Goal: Task Accomplishment & Management: Manage account settings

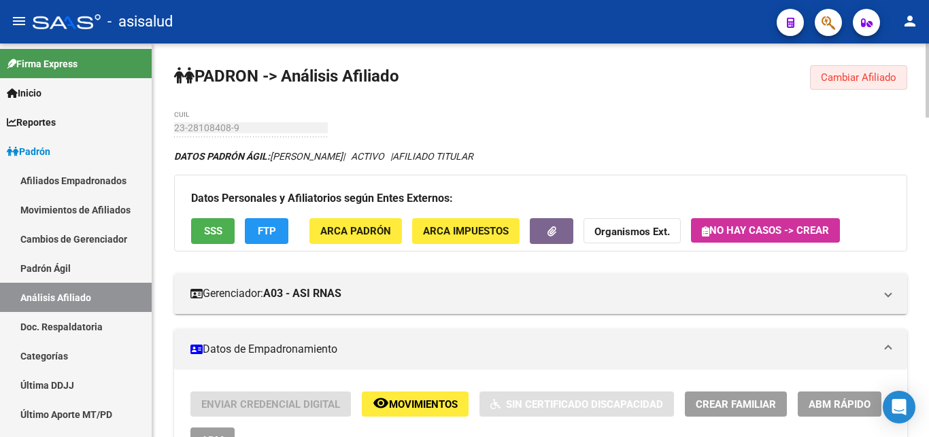
click at [871, 70] on button "Cambiar Afiliado" at bounding box center [858, 77] width 97 height 24
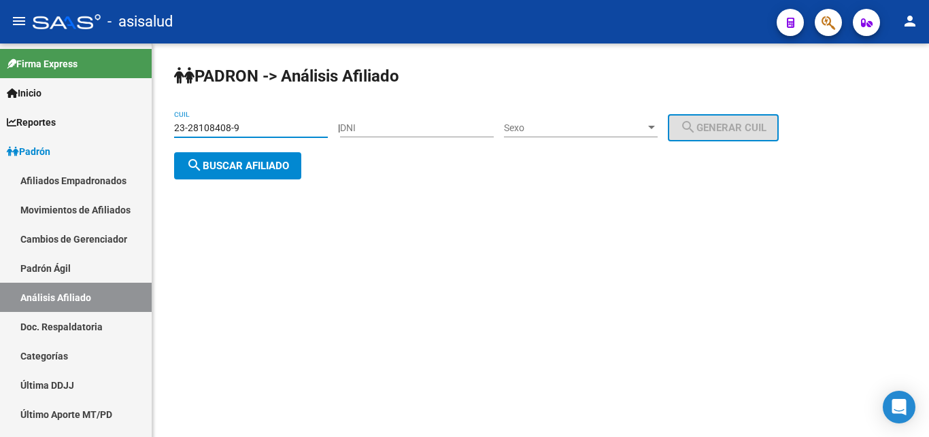
drag, startPoint x: 177, startPoint y: 125, endPoint x: 203, endPoint y: 124, distance: 26.6
click at [203, 124] on input "23-28108408-9" at bounding box center [251, 128] width 154 height 12
drag, startPoint x: 174, startPoint y: 128, endPoint x: 240, endPoint y: 124, distance: 66.1
click at [240, 124] on input "23-28108408-9" at bounding box center [251, 128] width 154 height 12
paste input "0-29032890-0"
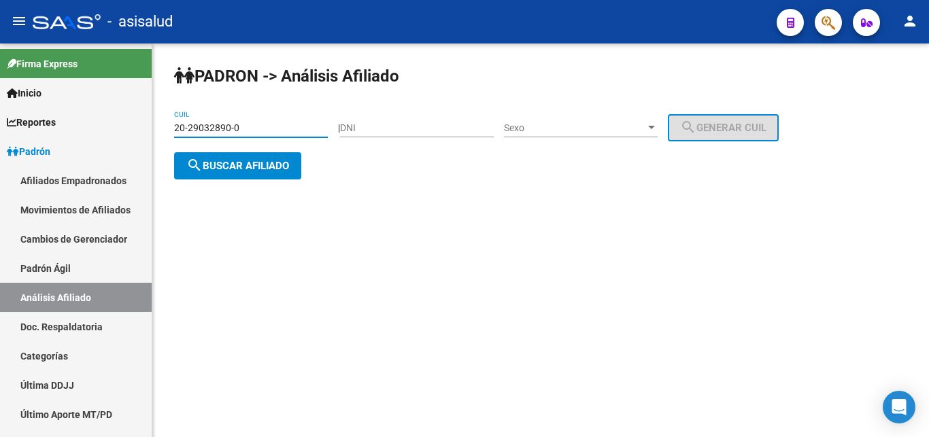
type input "20-29032890-0"
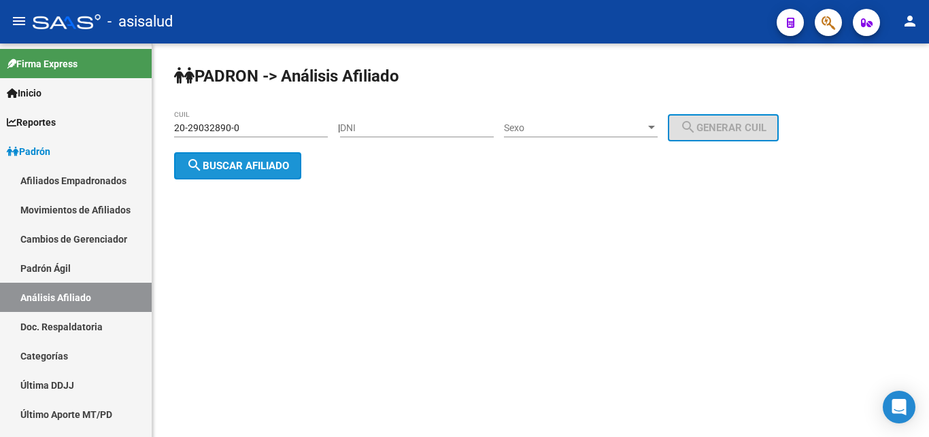
click at [243, 167] on span "search Buscar afiliado" at bounding box center [237, 166] width 103 height 12
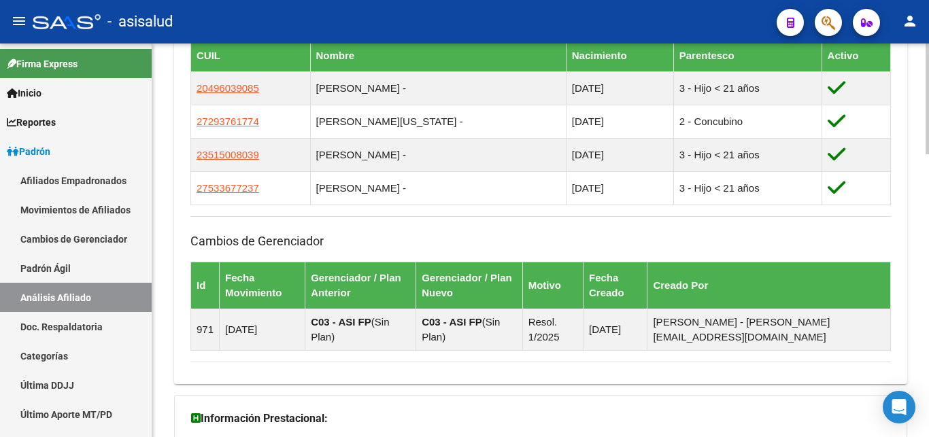
scroll to position [1002, 0]
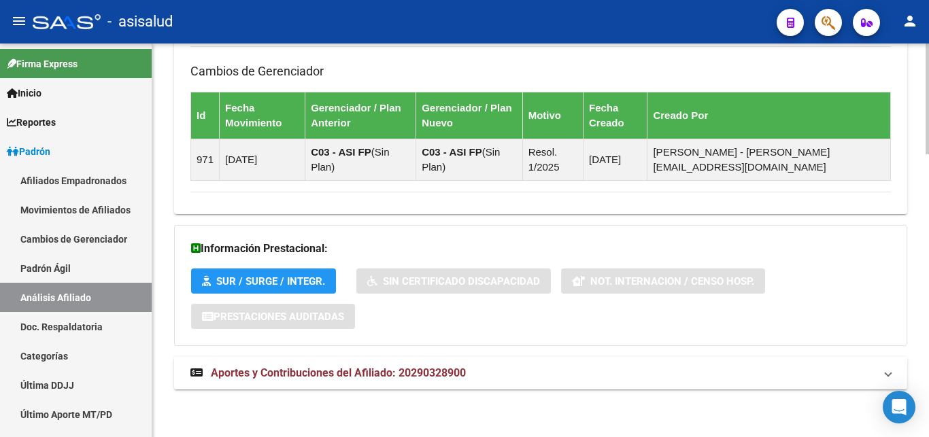
click at [344, 370] on span "Aportes y Contribuciones del Afiliado: 20290328900" at bounding box center [338, 373] width 255 height 13
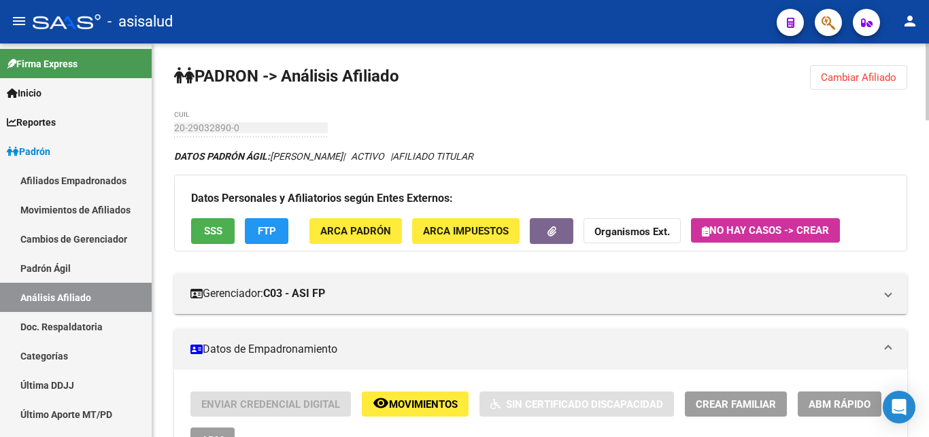
scroll to position [69, 0]
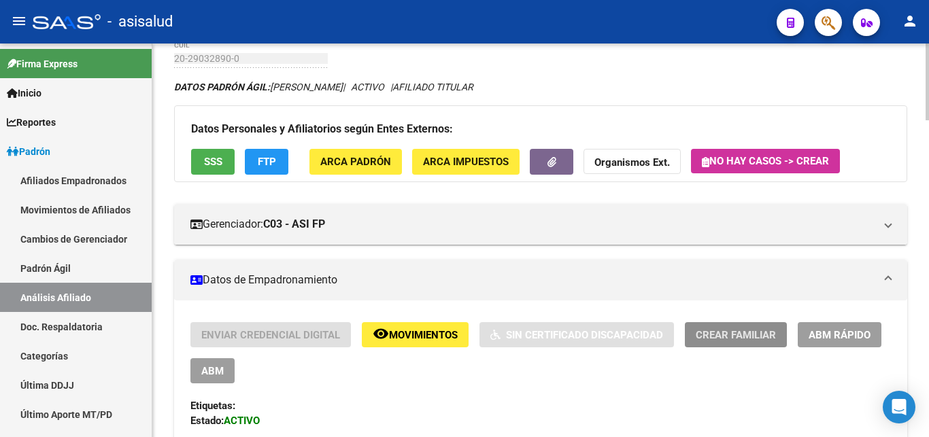
click at [732, 333] on span "Crear Familiar" at bounding box center [736, 335] width 80 height 12
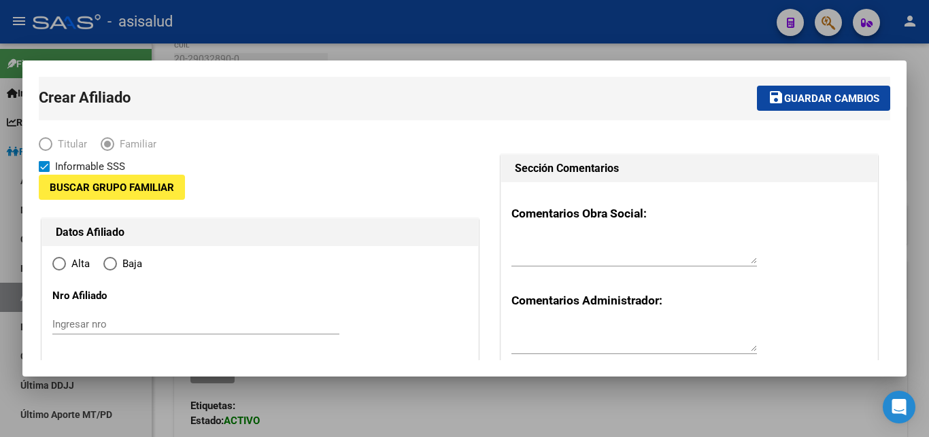
type input "30-54808315-6"
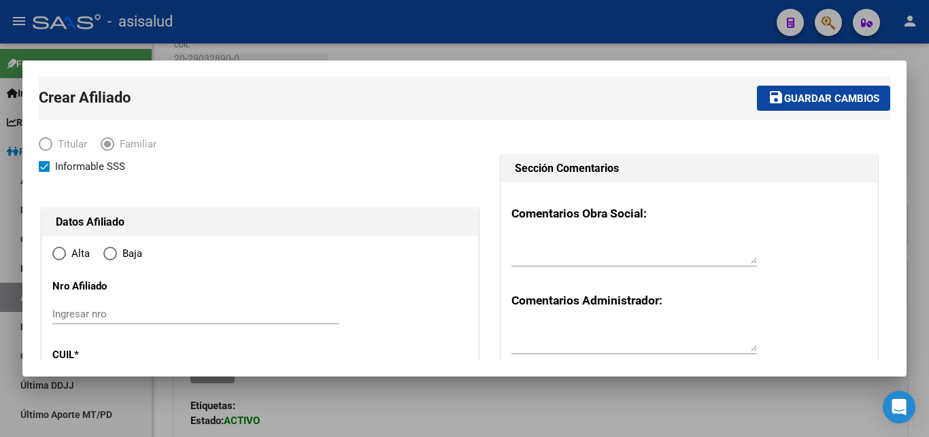
type input "[PERSON_NAME]"
type input "1759"
type input "BARILOCHE"
type input "6891"
radio input "true"
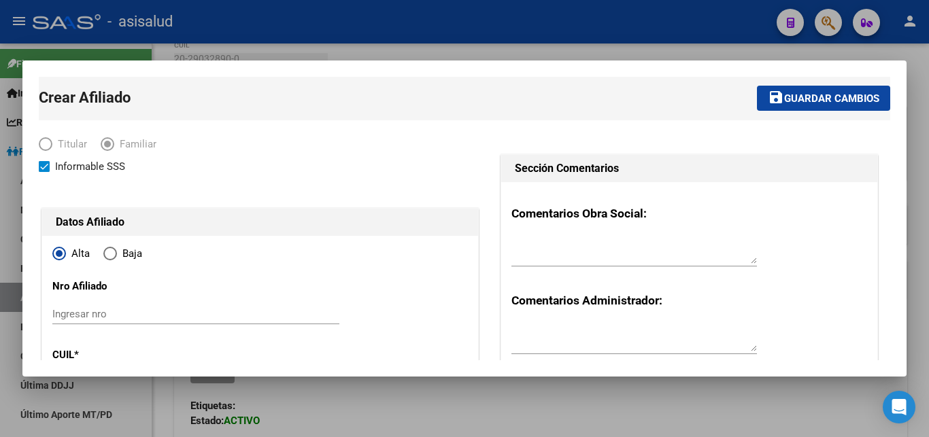
scroll to position [294, 0]
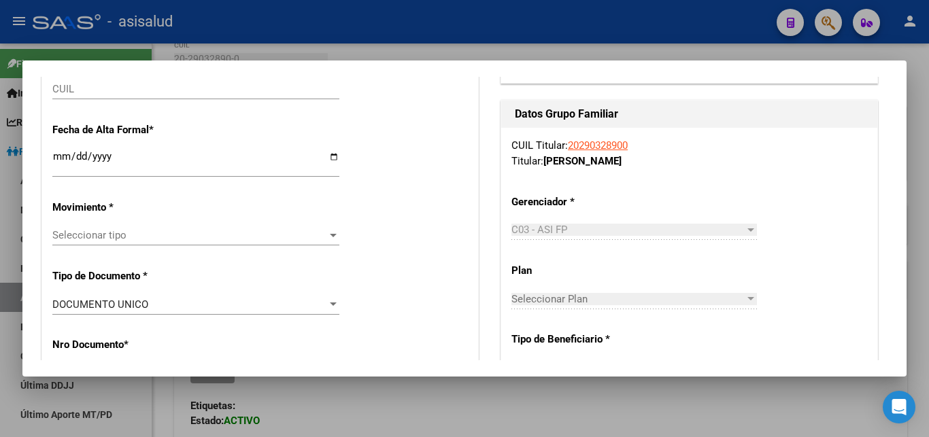
type input "30-54808315-6"
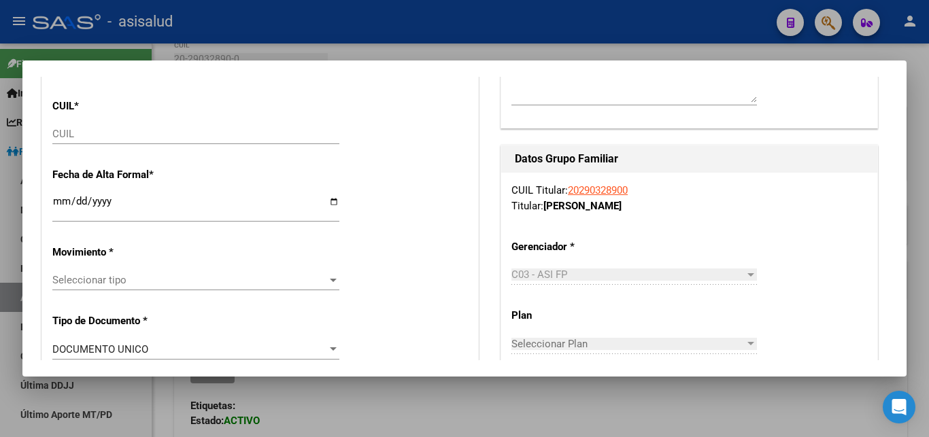
scroll to position [220, 0]
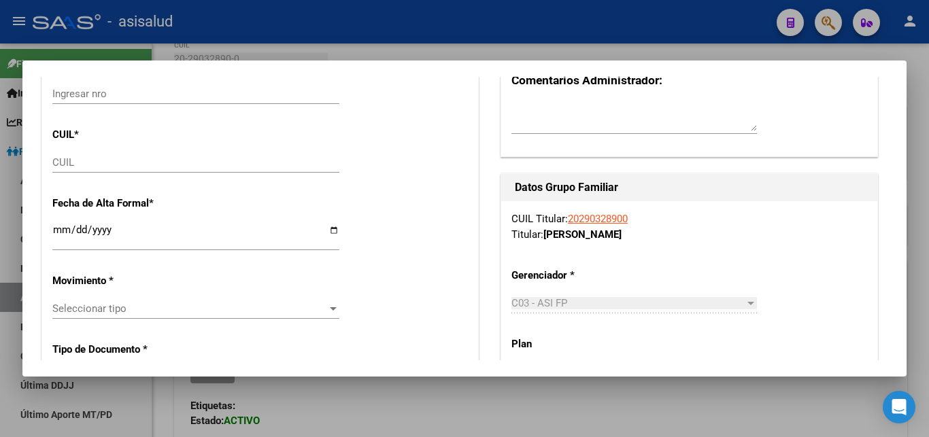
click at [60, 165] on input "CUIL" at bounding box center [195, 162] width 287 height 12
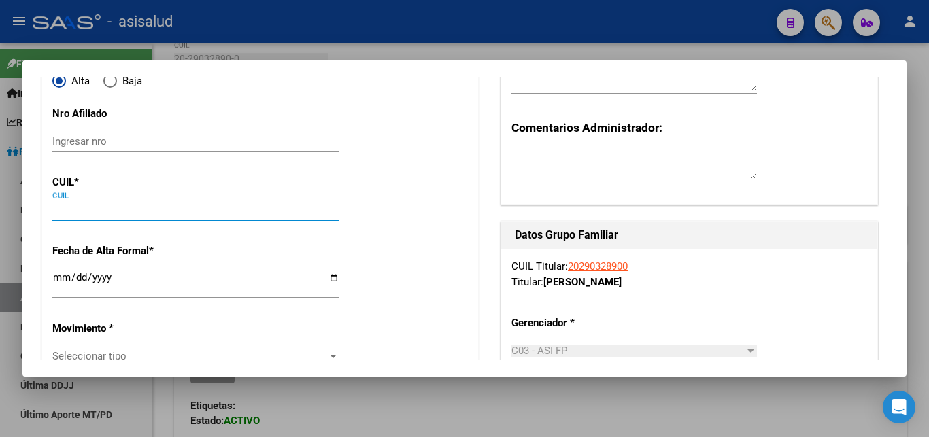
scroll to position [147, 0]
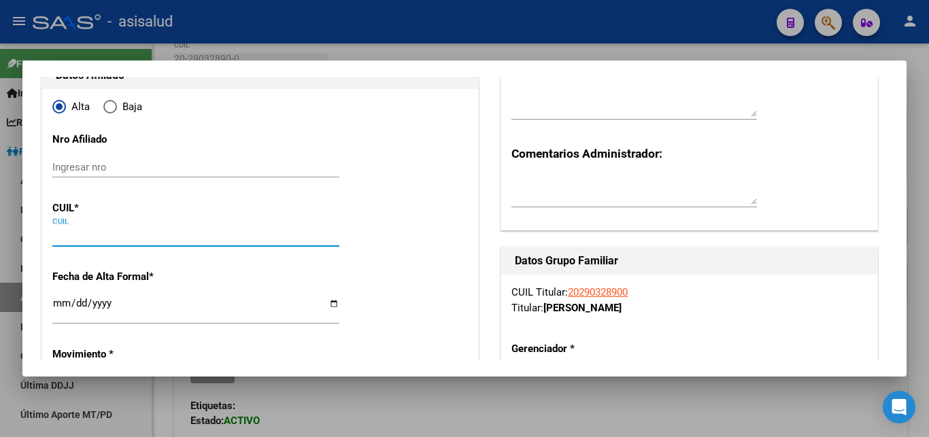
click at [61, 238] on input "CUIL" at bounding box center [195, 236] width 287 height 12
paste input "27-44099548-4"
type input "27-44099548-4"
type input "44099548"
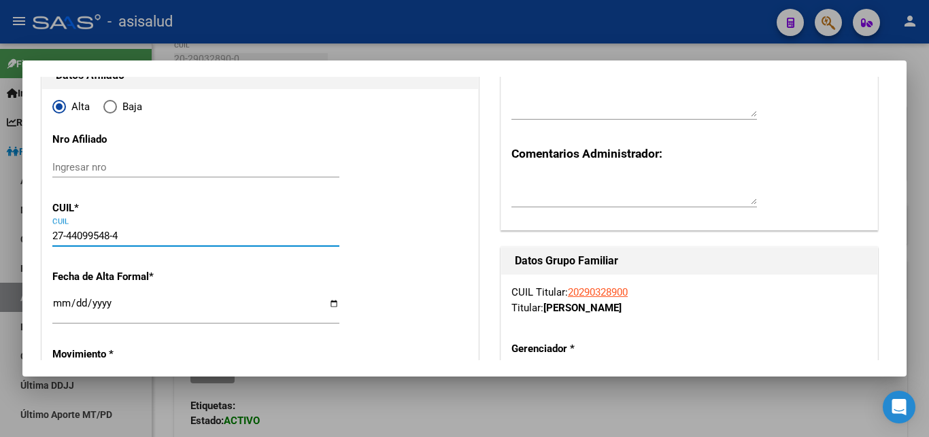
type input "MAIDANA"
type input "CELESTE JULIETA"
type input "2002-03-01"
type input "MORON"
type input "1708"
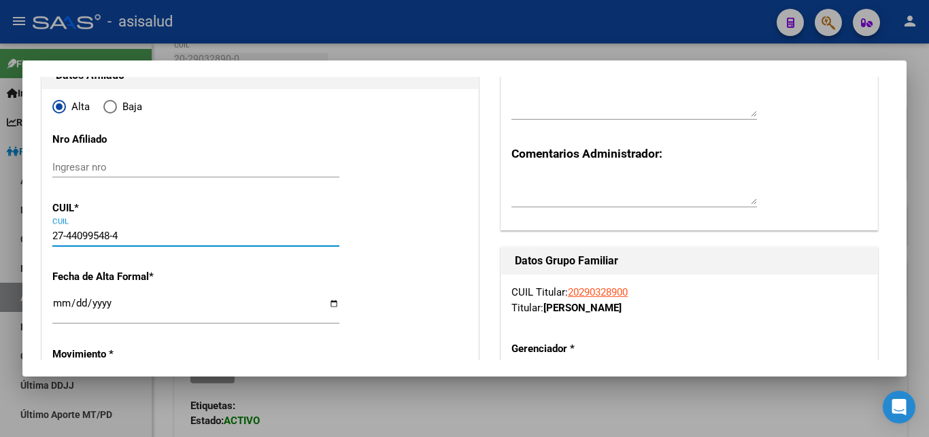
type input "DR FELIX R BURGOS"
type input "1854"
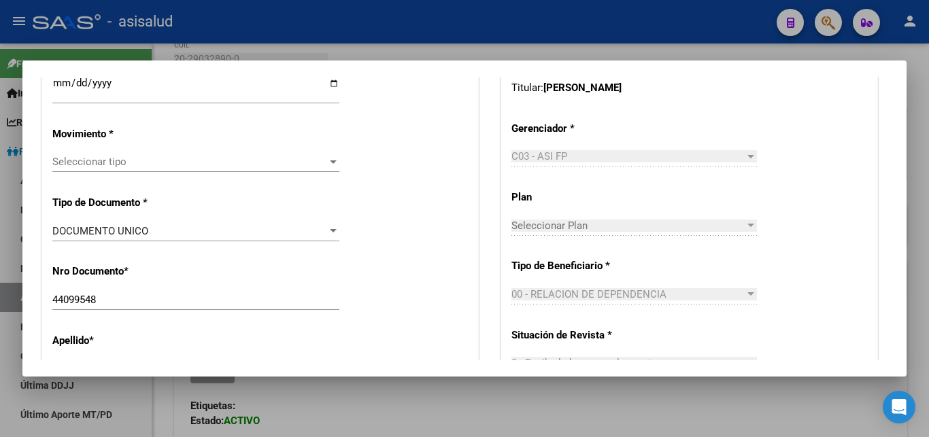
scroll to position [294, 0]
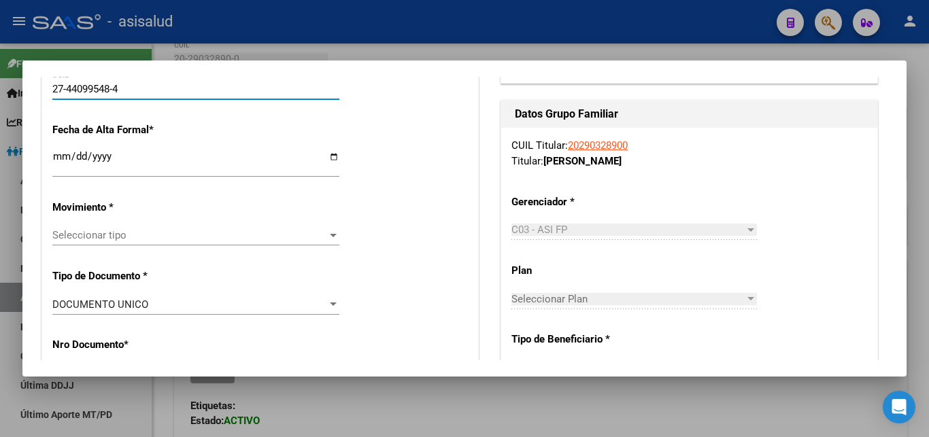
type input "27-44099548-4"
drag, startPoint x: 51, startPoint y: 158, endPoint x: 72, endPoint y: 161, distance: 21.3
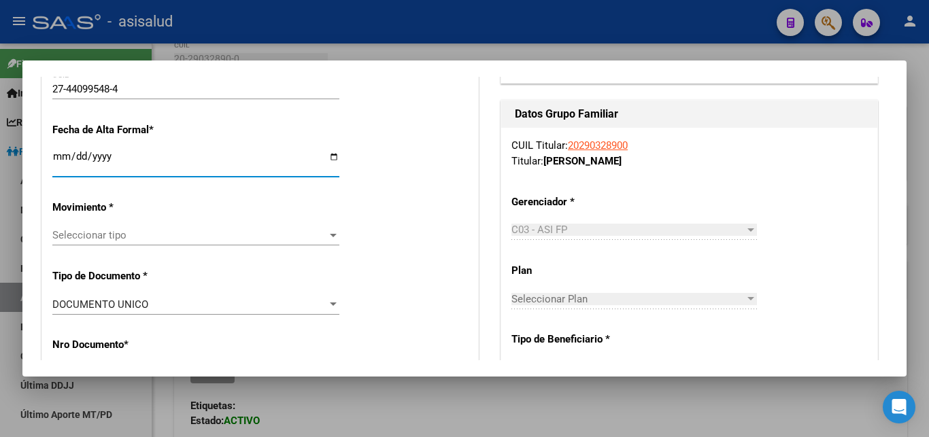
click at [63, 159] on input "Ingresar fecha" at bounding box center [195, 162] width 287 height 22
type input "2025-10-06"
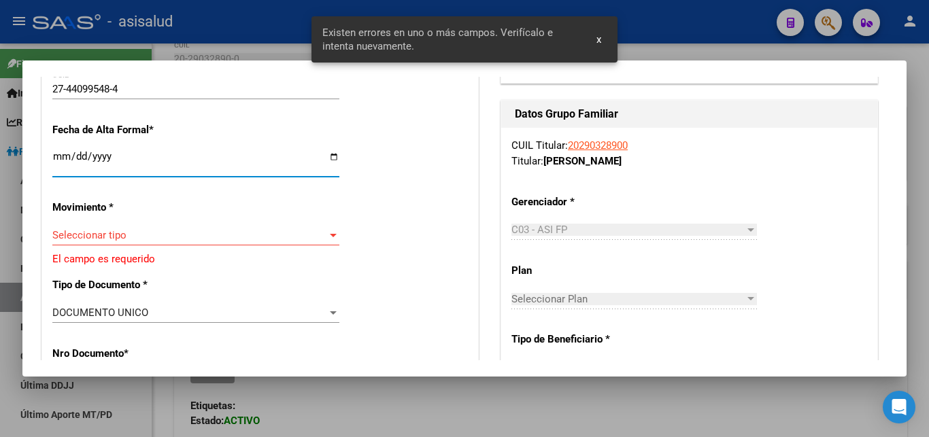
click at [327, 230] on div at bounding box center [333, 235] width 12 height 11
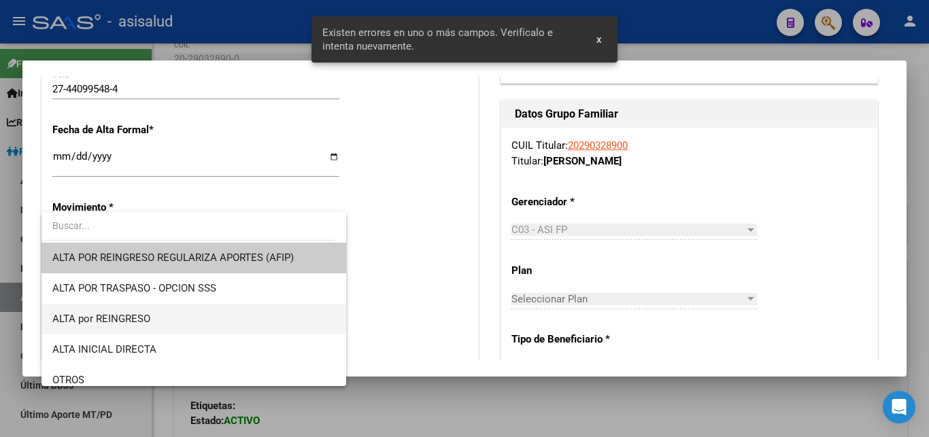
scroll to position [147, 0]
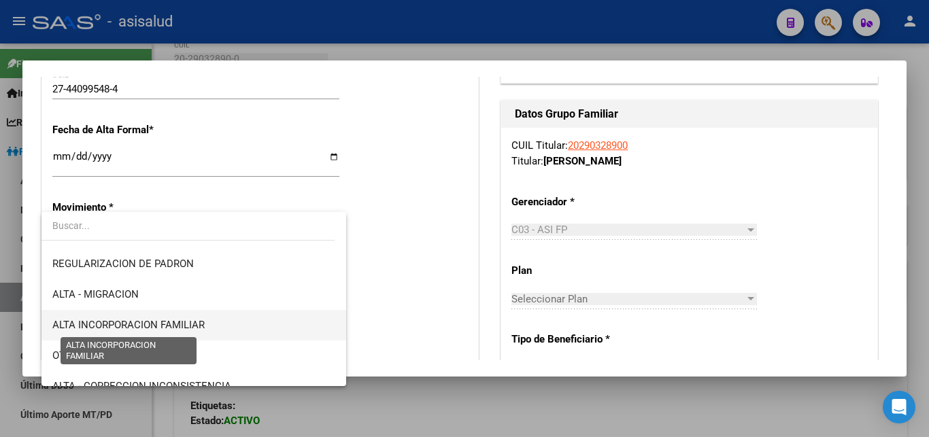
click at [169, 326] on span "ALTA INCORPORACION FAMILIAR" at bounding box center [128, 325] width 152 height 12
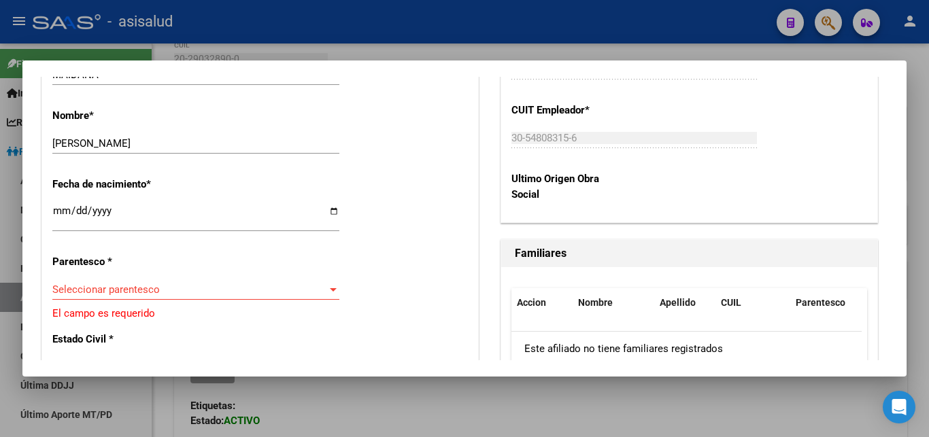
scroll to position [808, 0]
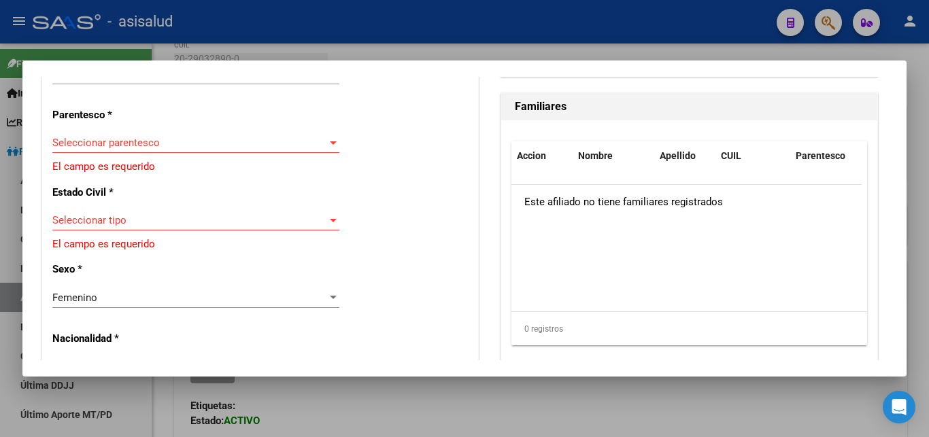
click at [329, 133] on div "Seleccionar parentesco Seleccionar parentesco" at bounding box center [195, 143] width 287 height 20
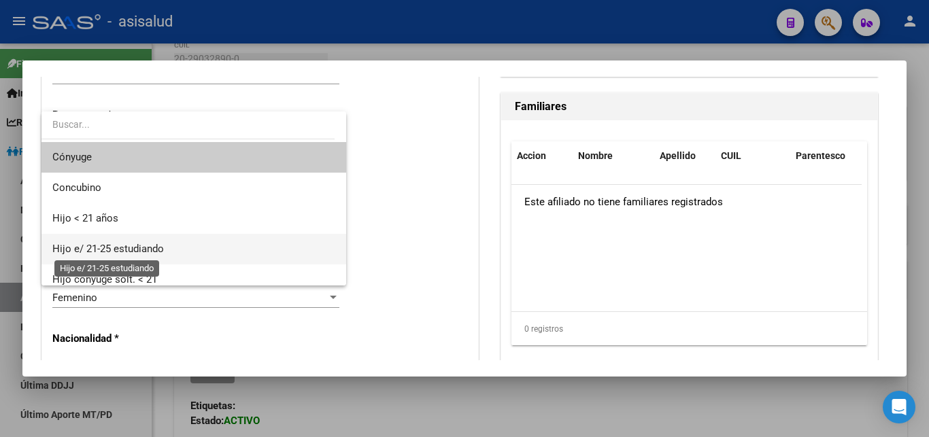
click at [144, 246] on span "Hijo e/ 21-25 estudiando" at bounding box center [108, 249] width 112 height 12
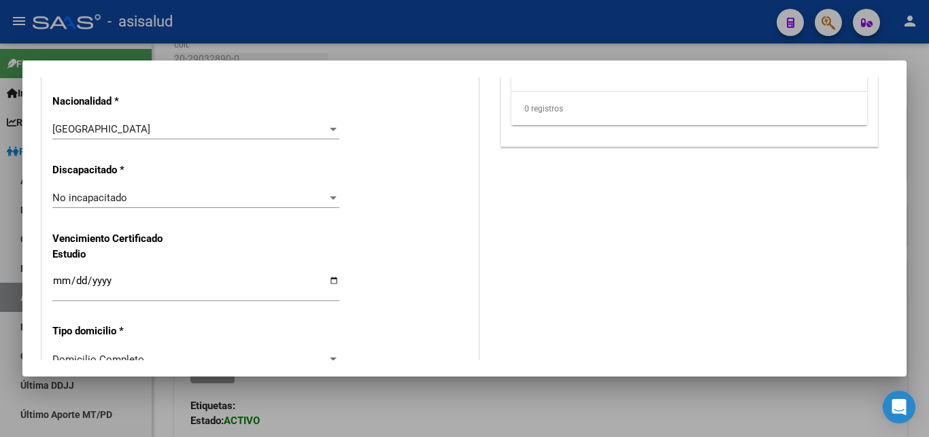
scroll to position [1102, 0]
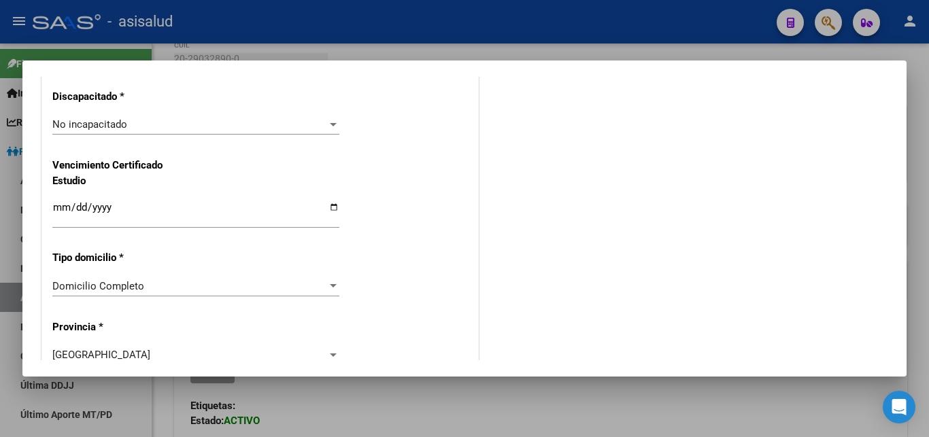
click at [62, 202] on input "Ingresar fecha" at bounding box center [195, 213] width 287 height 22
click at [130, 202] on input "2025-01-06" at bounding box center [195, 213] width 287 height 22
click at [114, 202] on input "2025-01-06" at bounding box center [195, 213] width 287 height 22
click at [115, 202] on input "2025-01-06" at bounding box center [195, 213] width 287 height 22
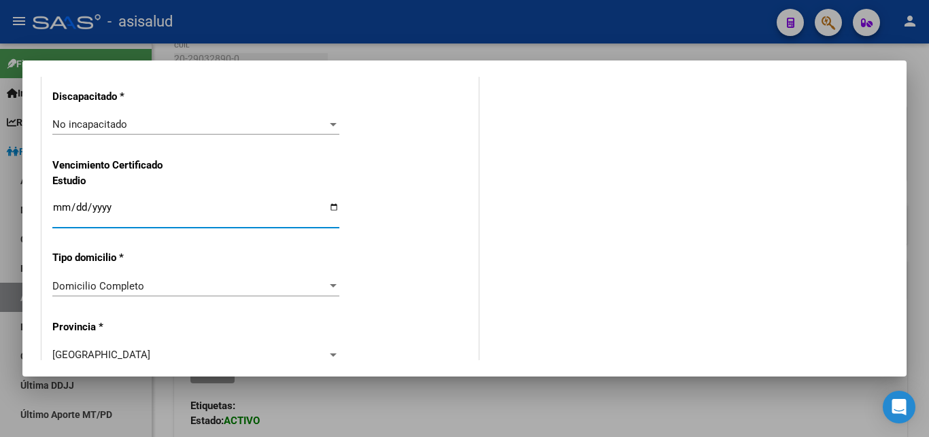
click at [115, 202] on input "2025-01-06" at bounding box center [195, 213] width 287 height 22
click at [120, 202] on input "2025-01-06" at bounding box center [195, 213] width 287 height 22
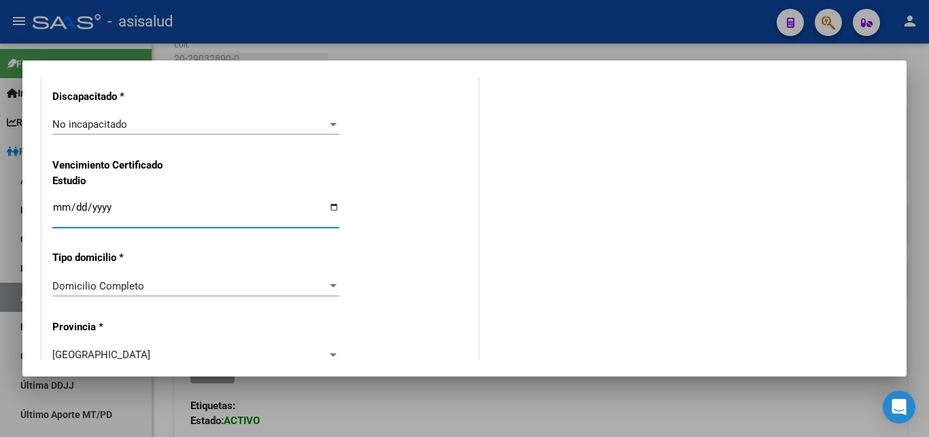
click at [122, 202] on input "2025-01-06" at bounding box center [195, 213] width 287 height 22
click at [114, 202] on input "2025-01-06" at bounding box center [195, 213] width 287 height 22
click at [116, 202] on input "2025-01-06" at bounding box center [195, 213] width 287 height 22
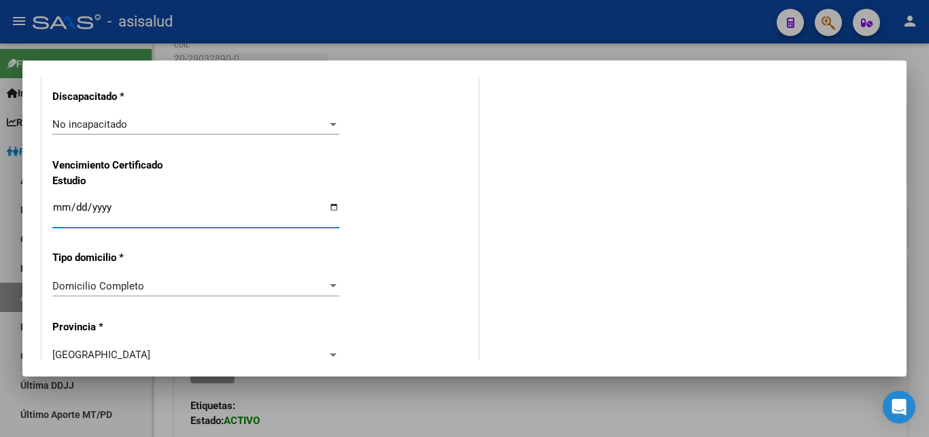
type input "2026-01-06"
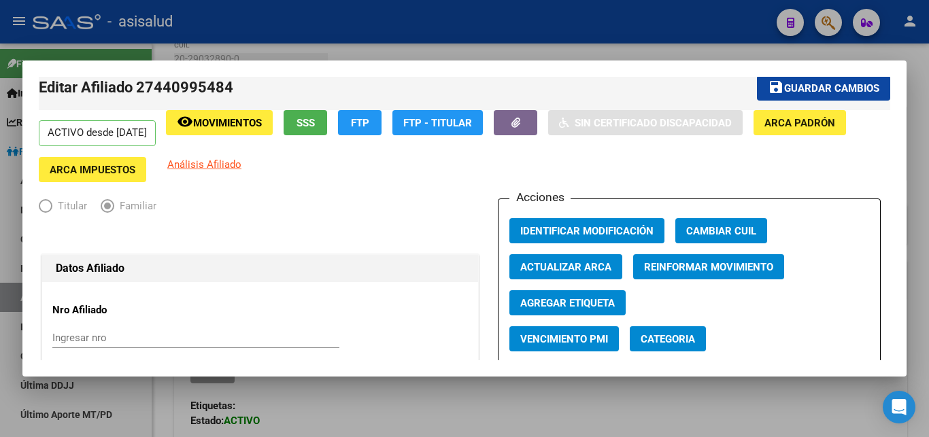
scroll to position [0, 0]
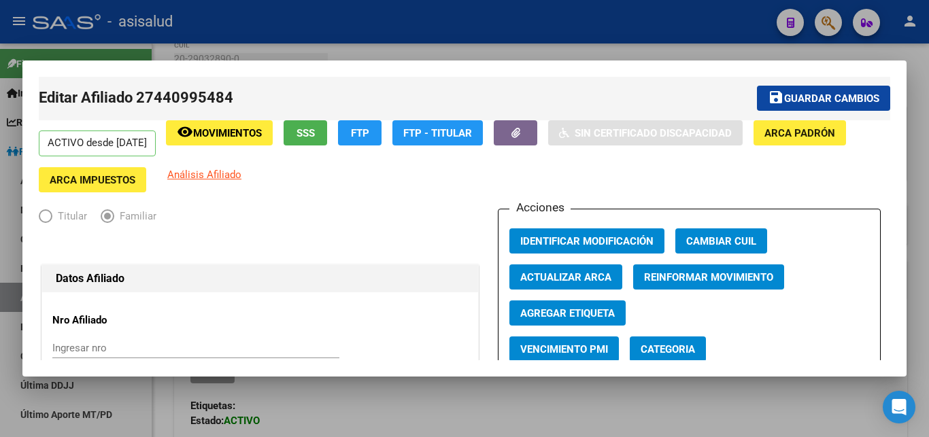
click at [800, 99] on span "Guardar cambios" at bounding box center [831, 98] width 95 height 12
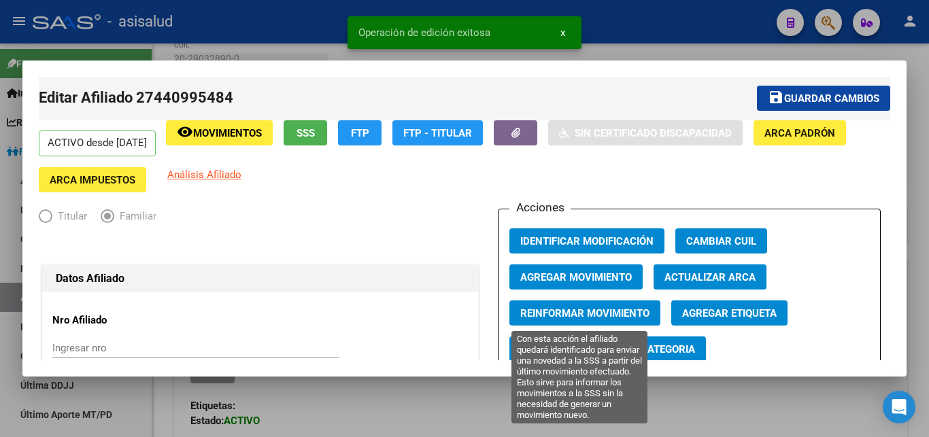
click at [568, 314] on span "Reinformar Movimiento" at bounding box center [584, 313] width 129 height 12
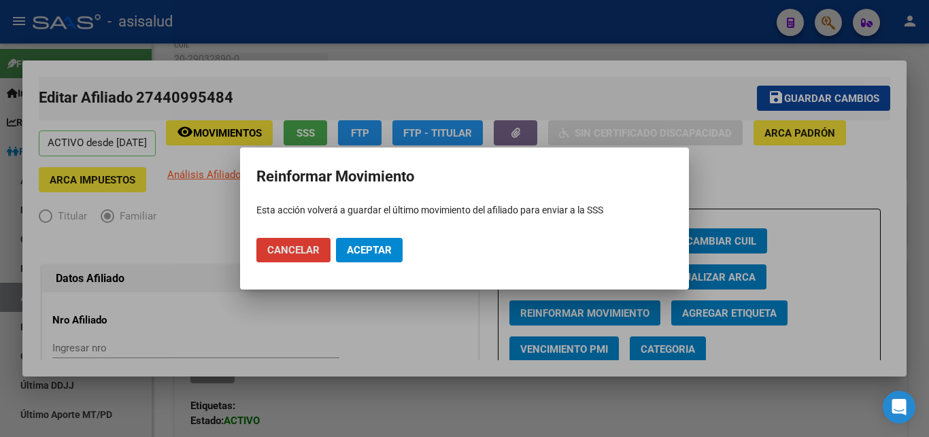
click at [372, 248] on span "Aceptar" at bounding box center [369, 250] width 45 height 12
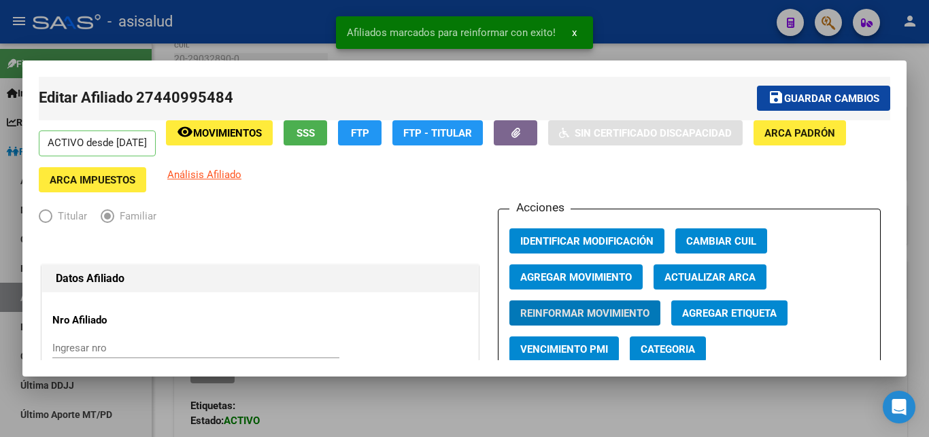
click at [574, 31] on span "x" at bounding box center [574, 33] width 5 height 12
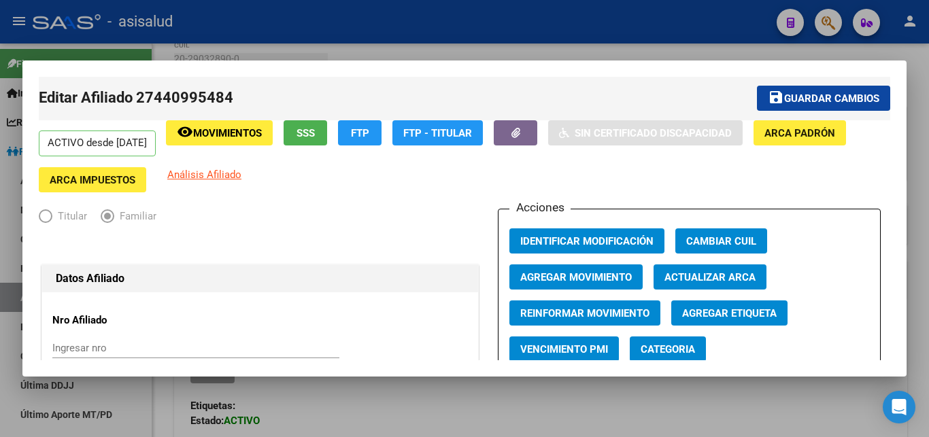
click at [923, 185] on div at bounding box center [464, 218] width 929 height 437
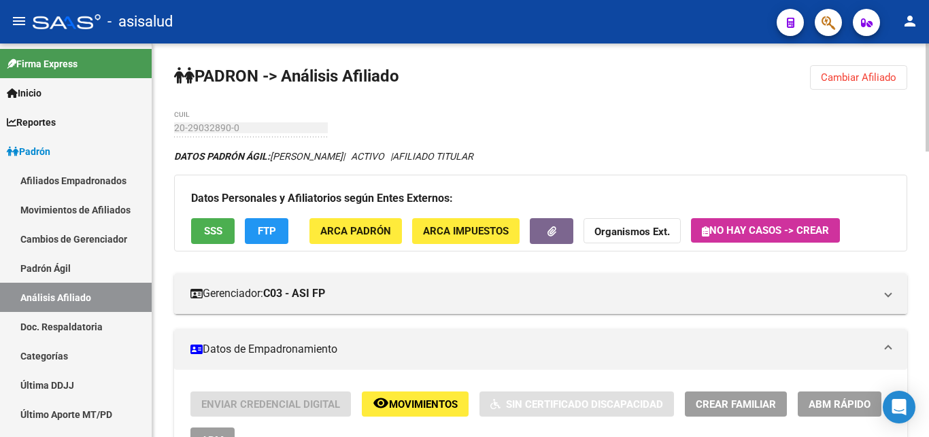
click at [862, 74] on span "Cambiar Afiliado" at bounding box center [858, 77] width 75 height 12
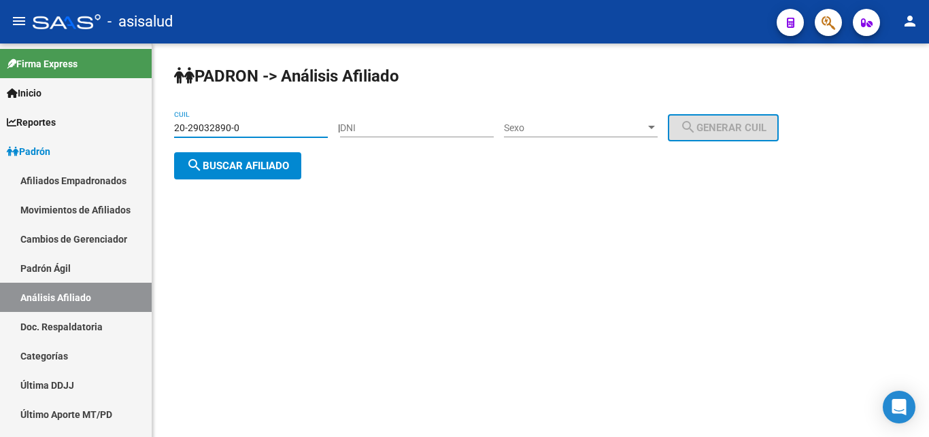
drag, startPoint x: 176, startPoint y: 126, endPoint x: 243, endPoint y: 126, distance: 66.6
click at [243, 126] on input "20-29032890-0" at bounding box center [251, 128] width 154 height 12
paste input "3312260-3"
type input "20-23312260-3"
click at [239, 168] on span "search Buscar afiliado" at bounding box center [237, 166] width 103 height 12
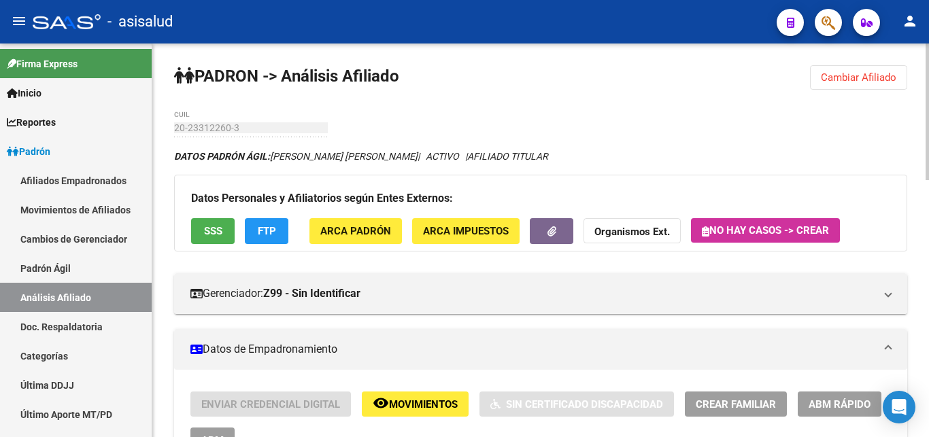
click at [405, 402] on span "Movimientos" at bounding box center [423, 405] width 69 height 12
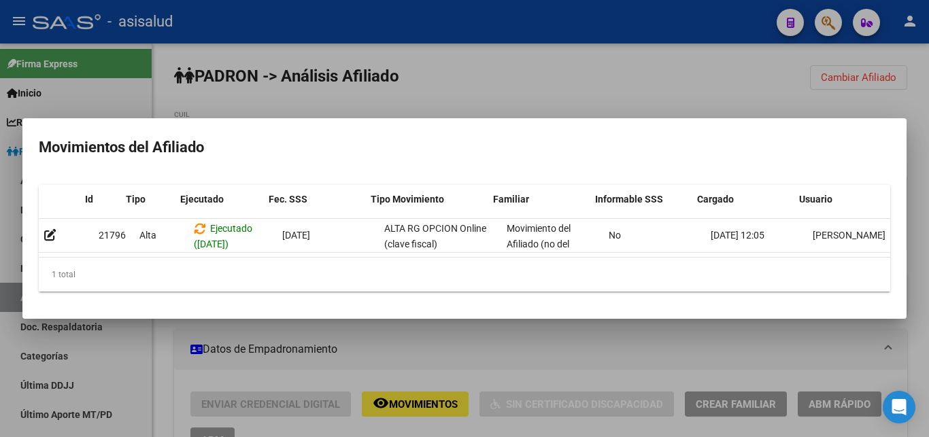
scroll to position [0, 19]
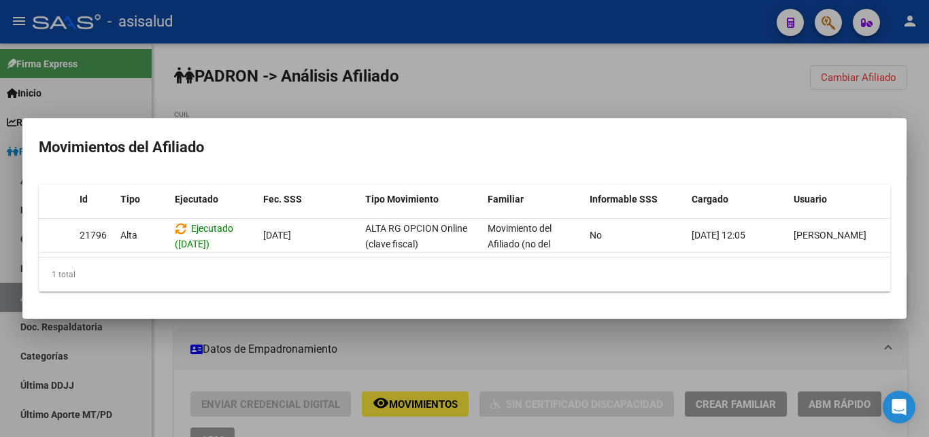
click at [928, 122] on div at bounding box center [464, 218] width 929 height 437
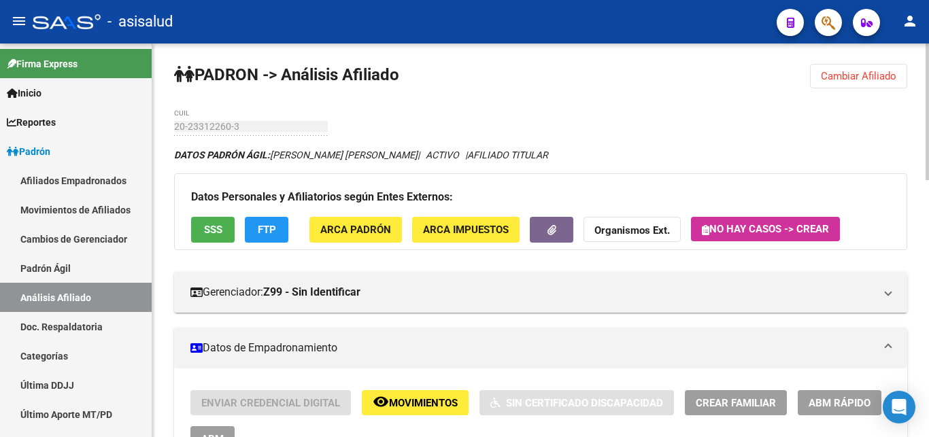
scroll to position [0, 0]
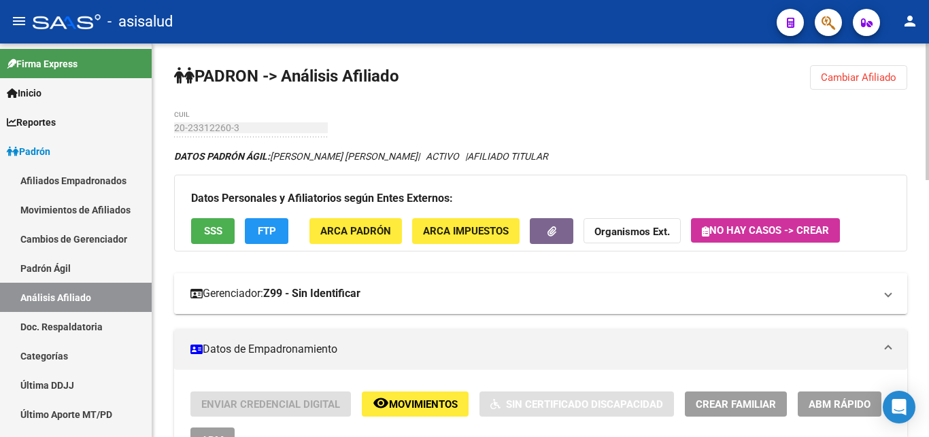
click at [230, 290] on mat-panel-title "Gerenciador: Z99 - Sin Identificar" at bounding box center [532, 293] width 684 height 15
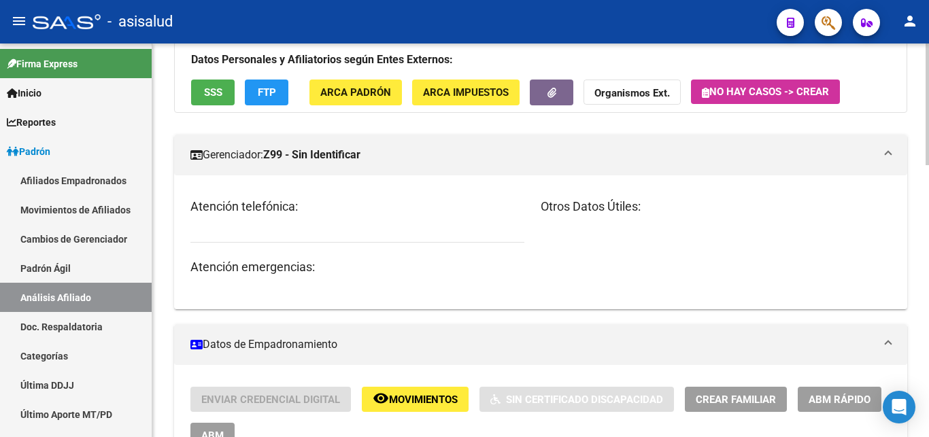
scroll to position [208, 0]
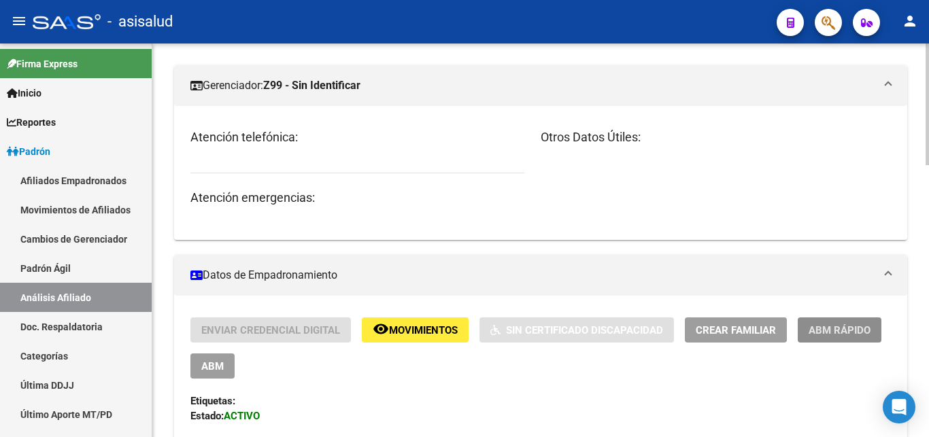
click at [839, 332] on span "ABM Rápido" at bounding box center [840, 330] width 62 height 12
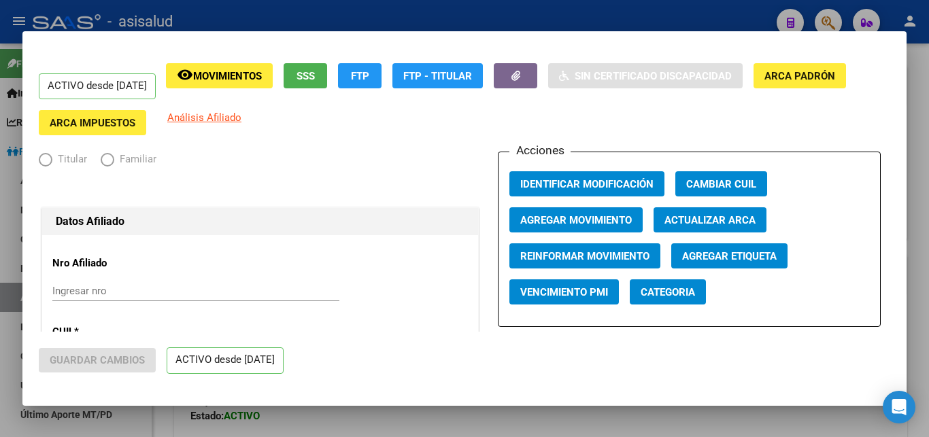
radio input "true"
type input "30-70984498-5"
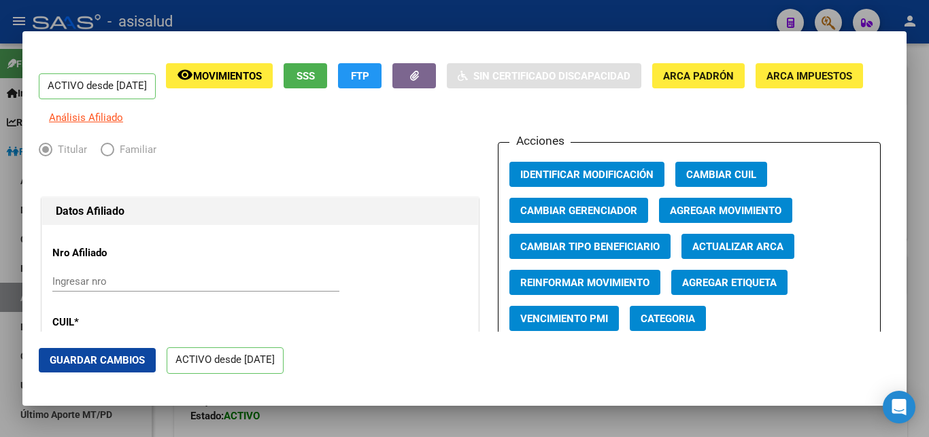
scroll to position [73, 0]
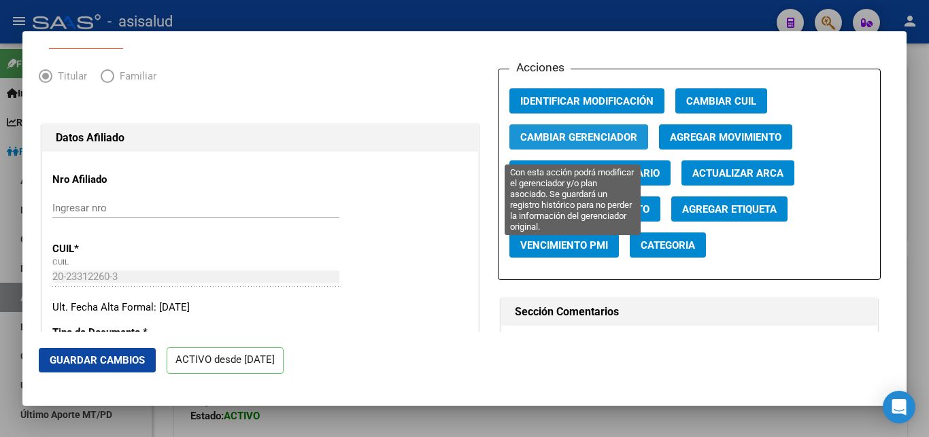
click at [580, 144] on span "Cambiar Gerenciador" at bounding box center [578, 137] width 117 height 12
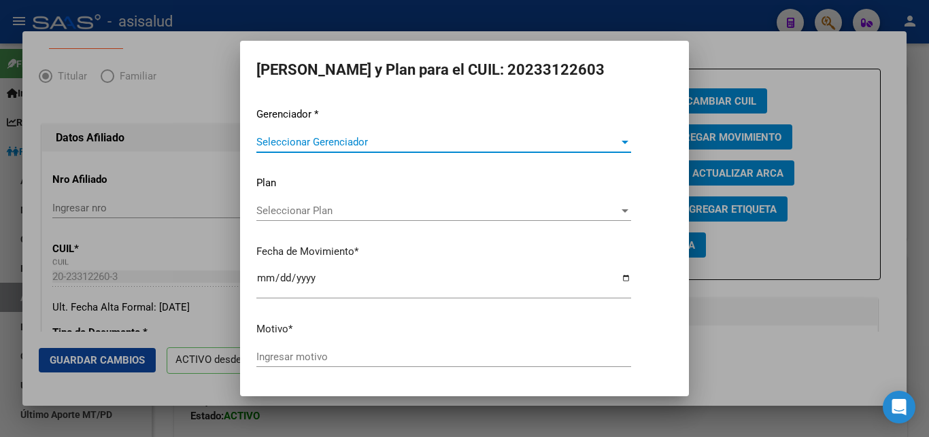
click at [622, 142] on div at bounding box center [625, 142] width 7 height 3
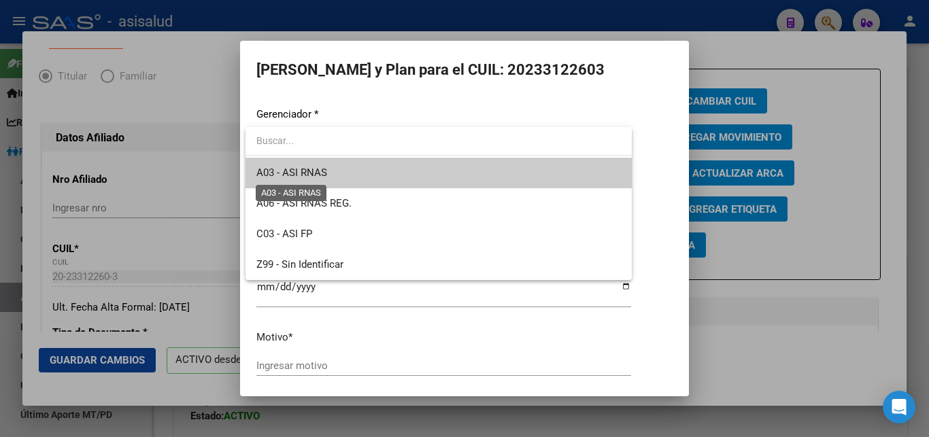
click at [302, 172] on span "A03 - ASI RNAS" at bounding box center [291, 173] width 71 height 12
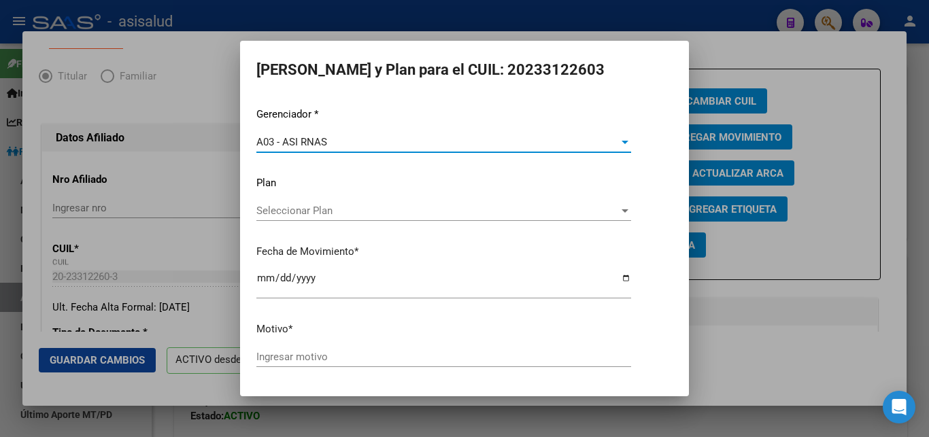
click at [622, 211] on div at bounding box center [625, 210] width 7 height 3
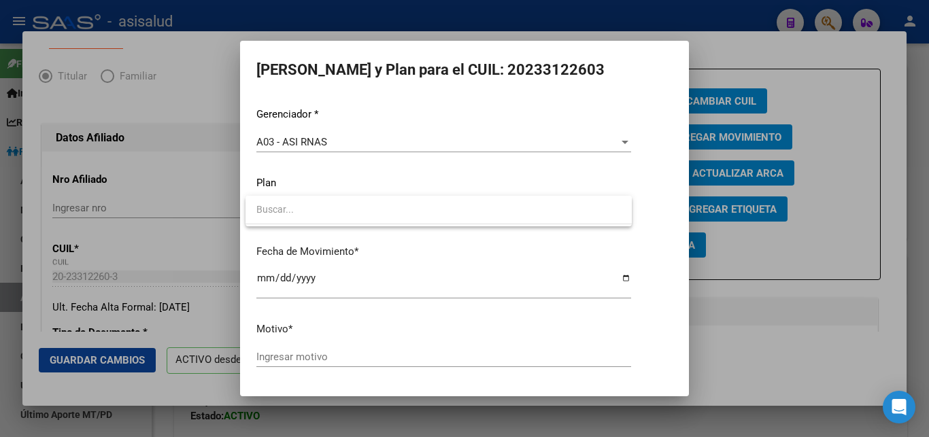
click at [613, 211] on input "dropdown search" at bounding box center [439, 209] width 386 height 29
click at [316, 335] on div at bounding box center [464, 218] width 929 height 437
click at [779, 336] on div at bounding box center [464, 218] width 929 height 437
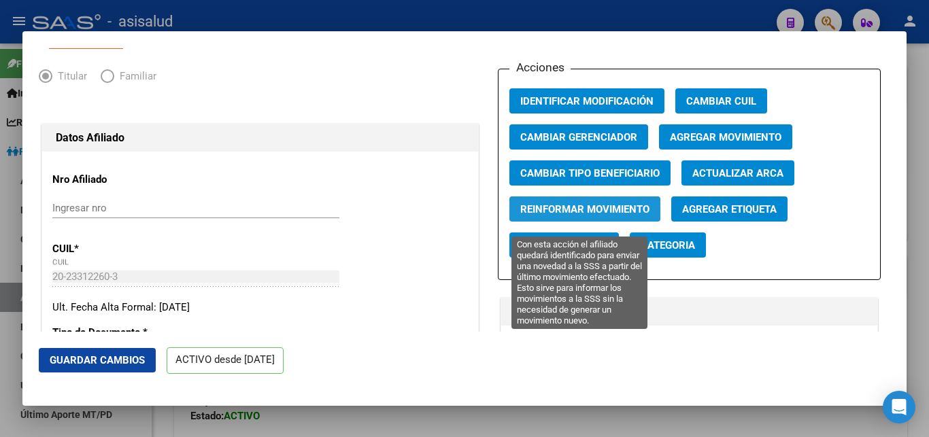
click at [571, 216] on span "Reinformar Movimiento" at bounding box center [584, 209] width 129 height 12
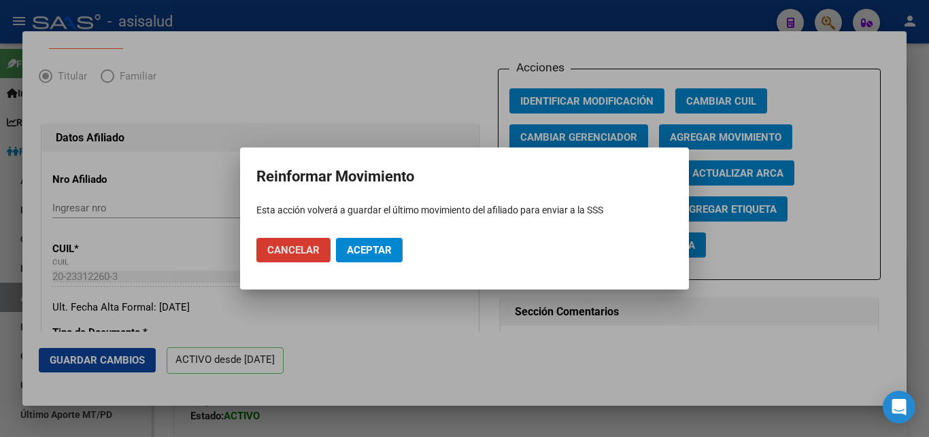
click at [362, 248] on span "Aceptar" at bounding box center [369, 250] width 45 height 12
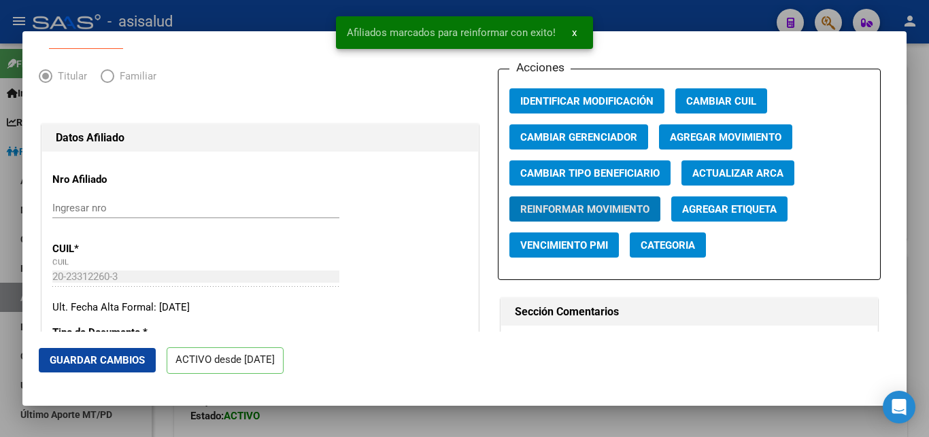
click at [574, 34] on span "x" at bounding box center [574, 33] width 5 height 12
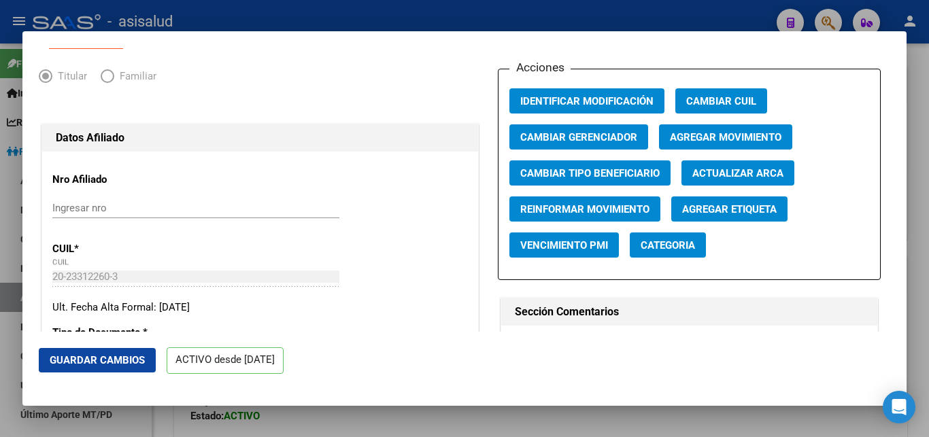
click at [924, 211] on div at bounding box center [464, 218] width 929 height 437
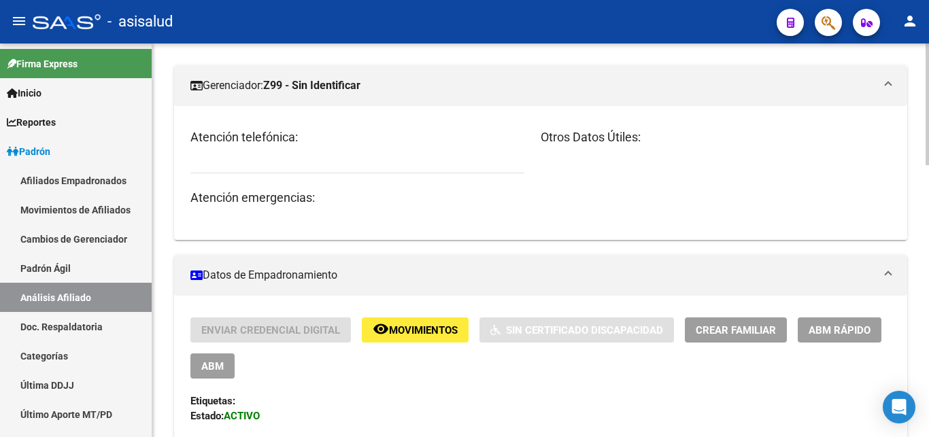
scroll to position [0, 0]
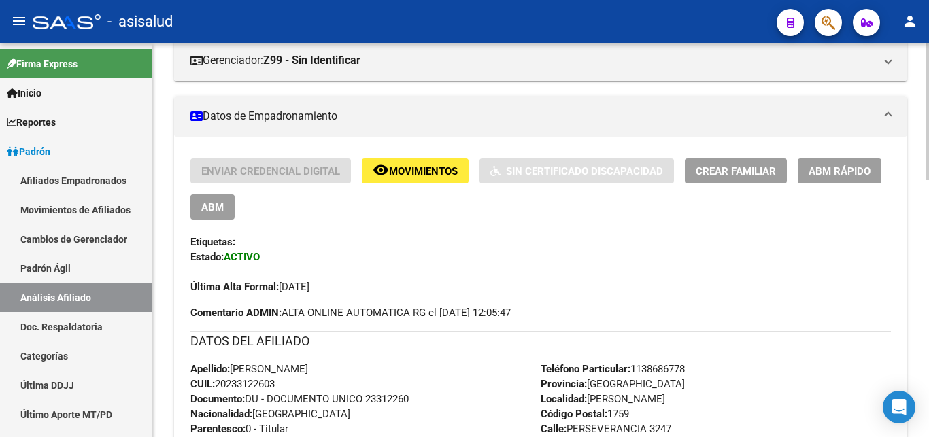
scroll to position [188, 0]
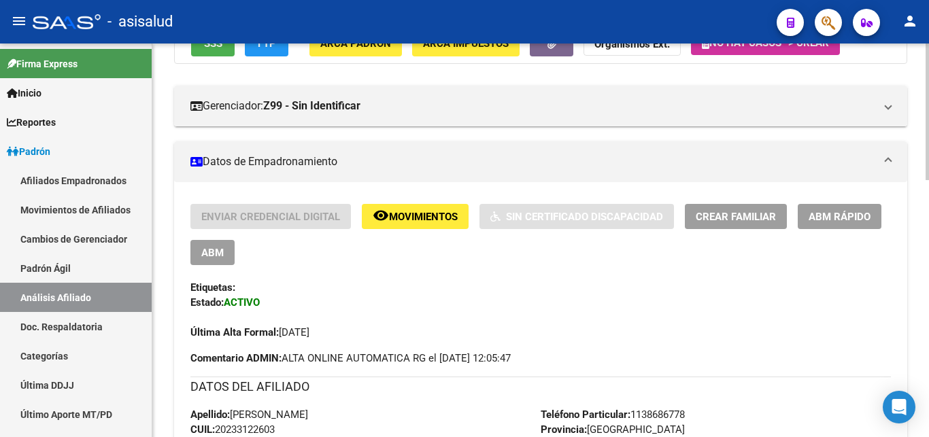
click at [401, 215] on span "Movimientos" at bounding box center [423, 217] width 69 height 12
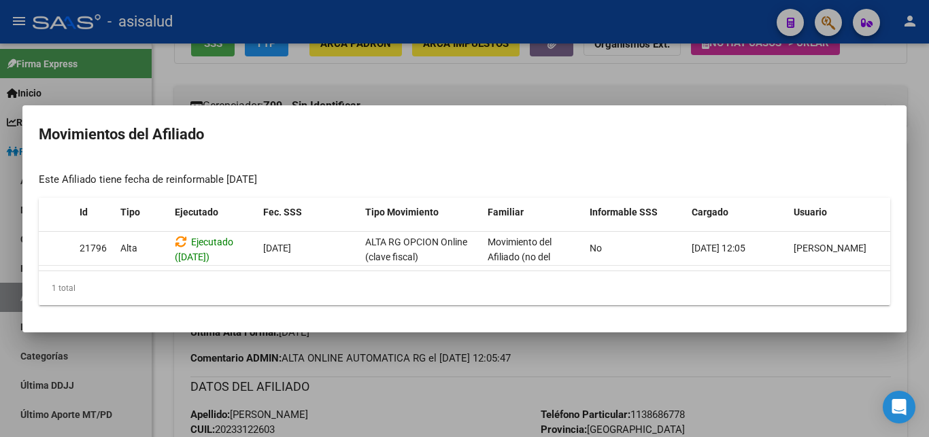
scroll to position [0, 0]
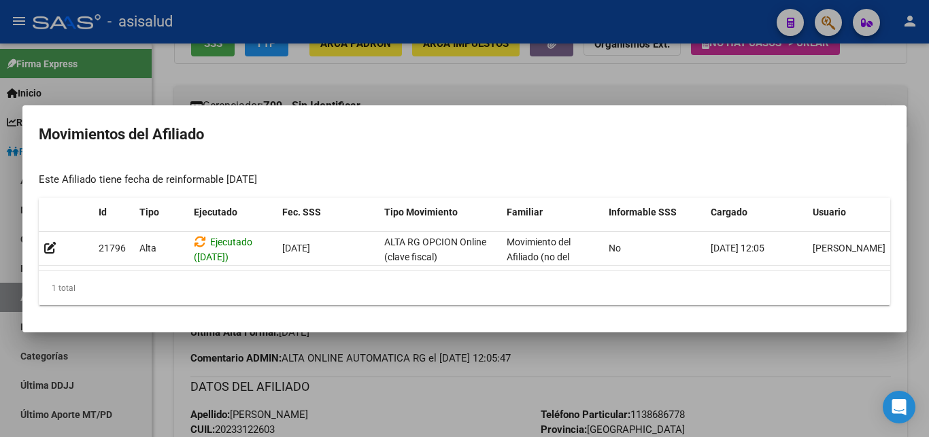
click at [732, 74] on div at bounding box center [464, 218] width 929 height 437
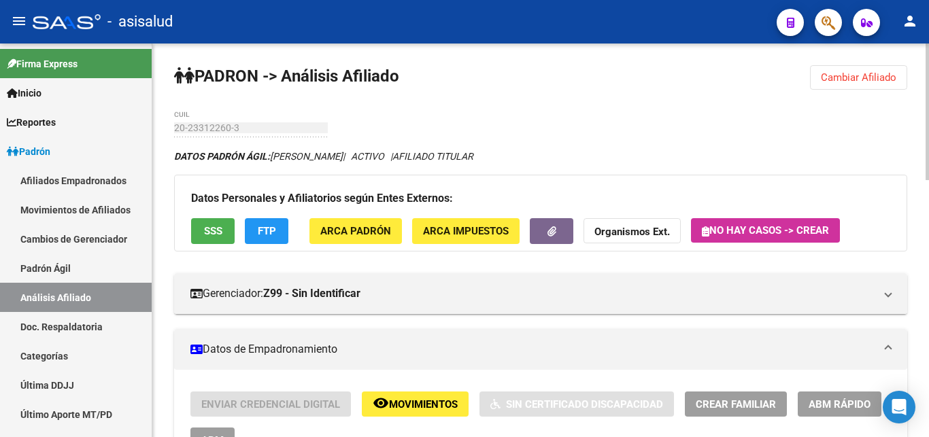
scroll to position [69, 0]
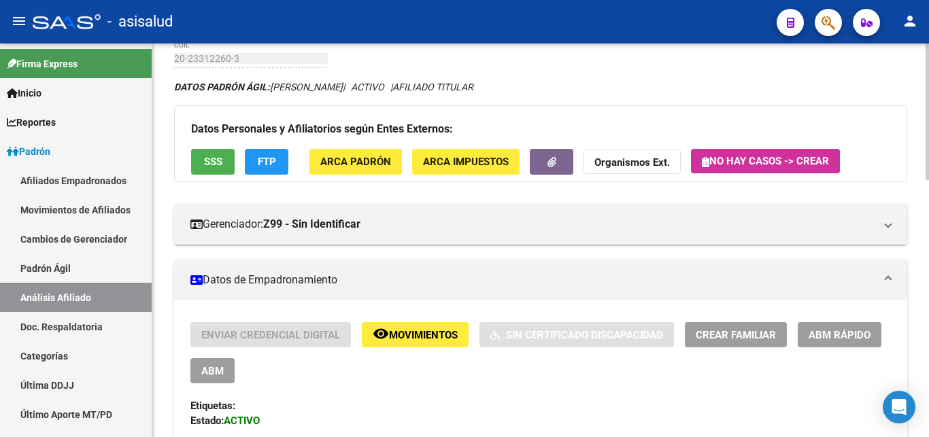
click at [839, 335] on span "ABM Rápido" at bounding box center [840, 335] width 62 height 12
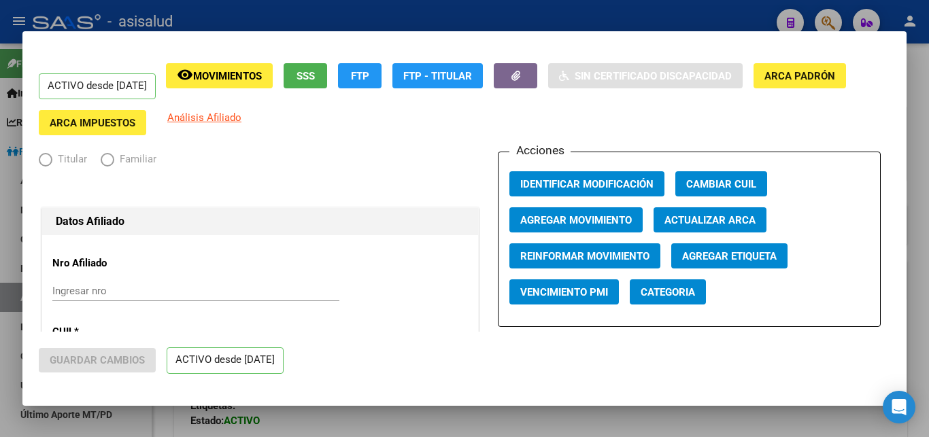
radio input "true"
type input "30-70984498-5"
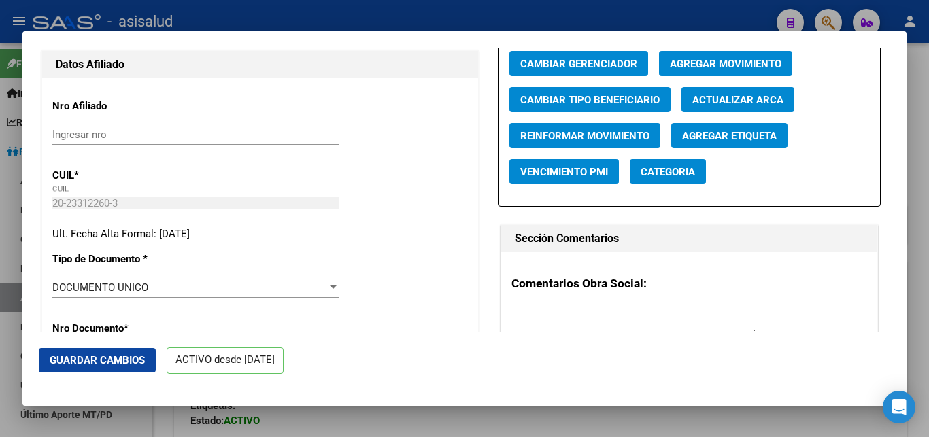
scroll to position [73, 0]
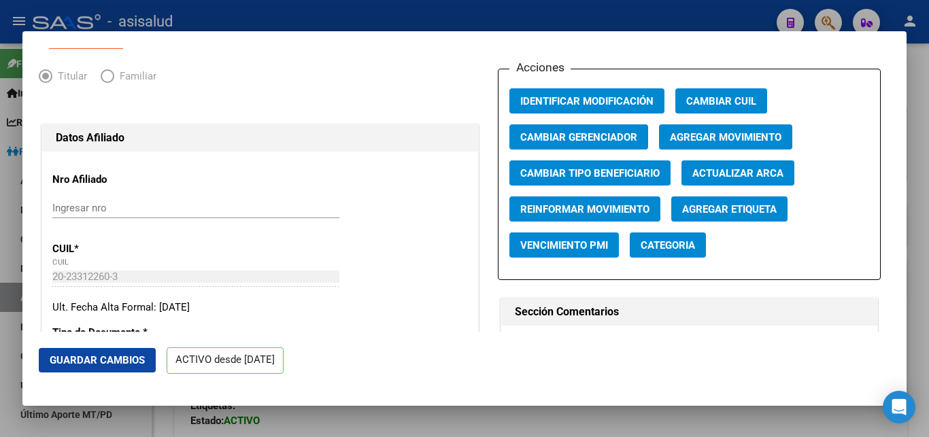
click at [716, 144] on span "Agregar Movimiento" at bounding box center [726, 137] width 112 height 12
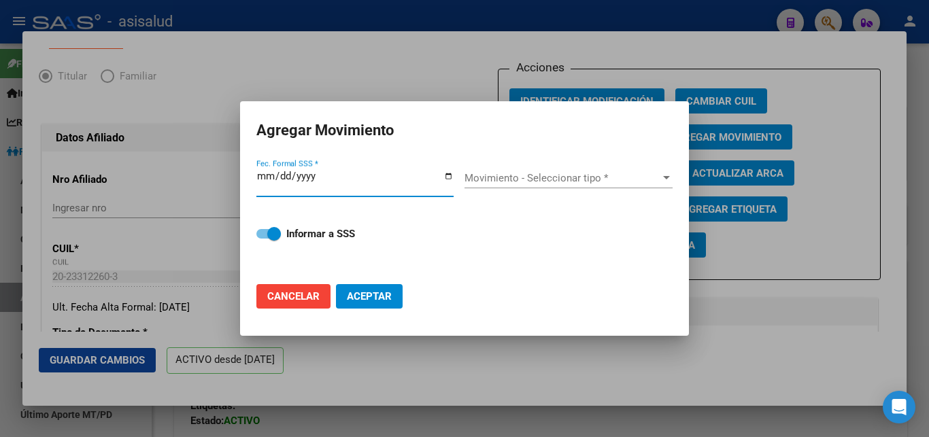
click at [660, 180] on span "Movimiento - Seleccionar tipo *" at bounding box center [563, 178] width 196 height 12
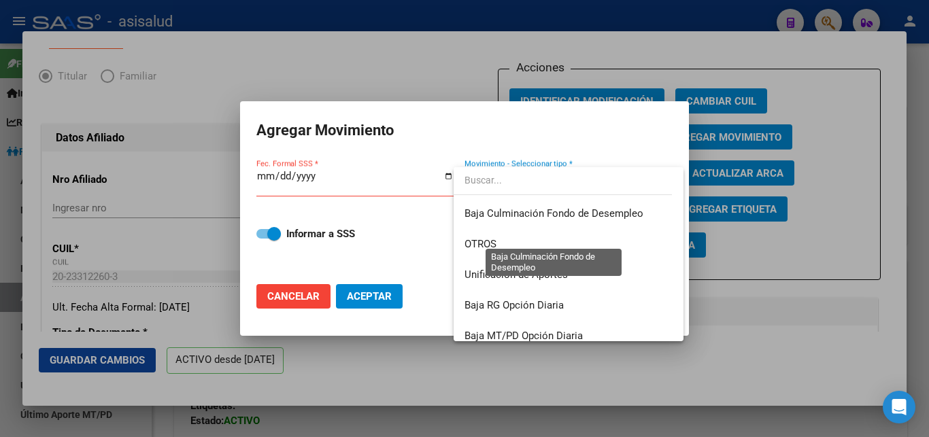
scroll to position [989, 0]
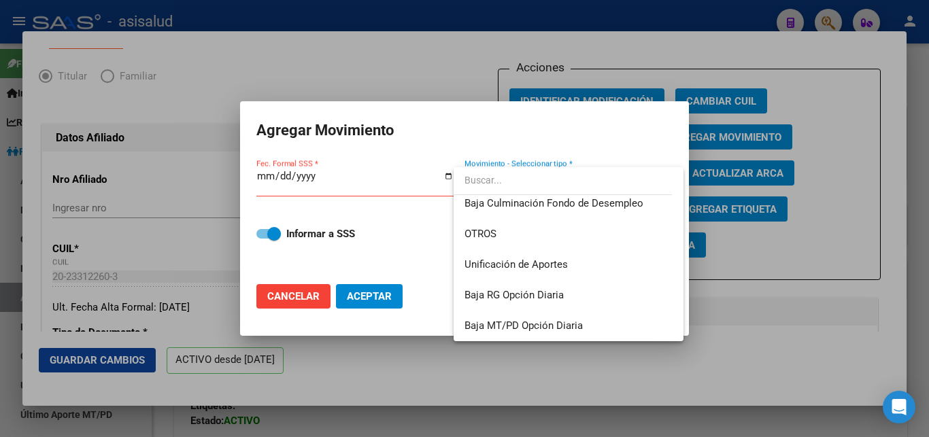
click at [624, 359] on div at bounding box center [464, 218] width 929 height 437
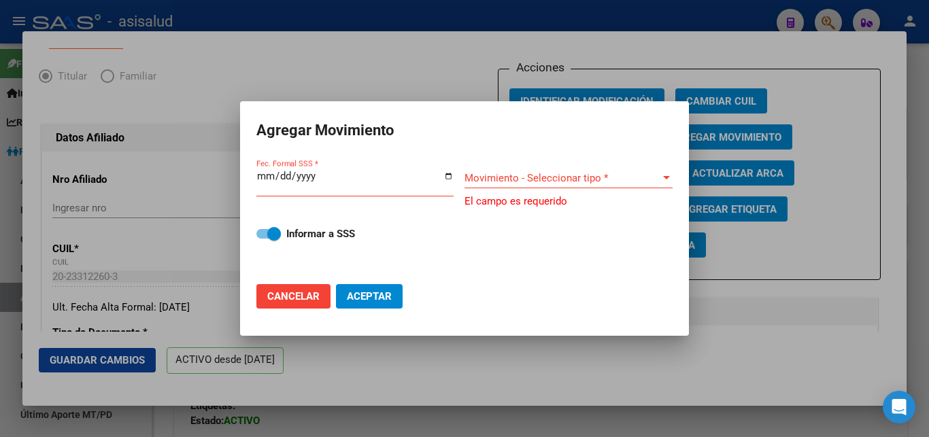
click at [807, 244] on div at bounding box center [464, 218] width 929 height 437
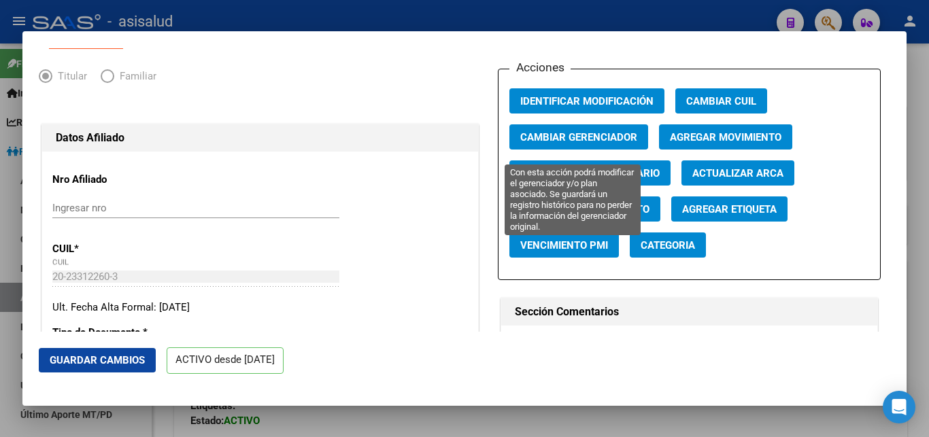
click at [562, 144] on span "Cambiar Gerenciador" at bounding box center [578, 137] width 117 height 12
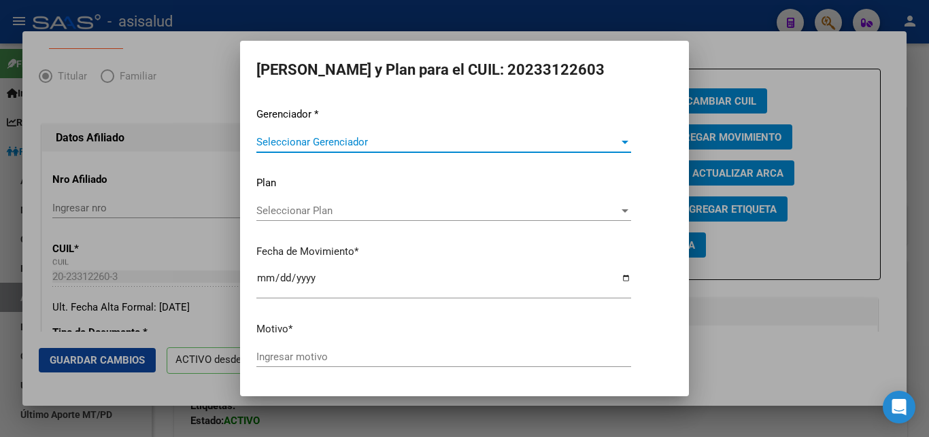
click at [619, 140] on div at bounding box center [625, 142] width 12 height 11
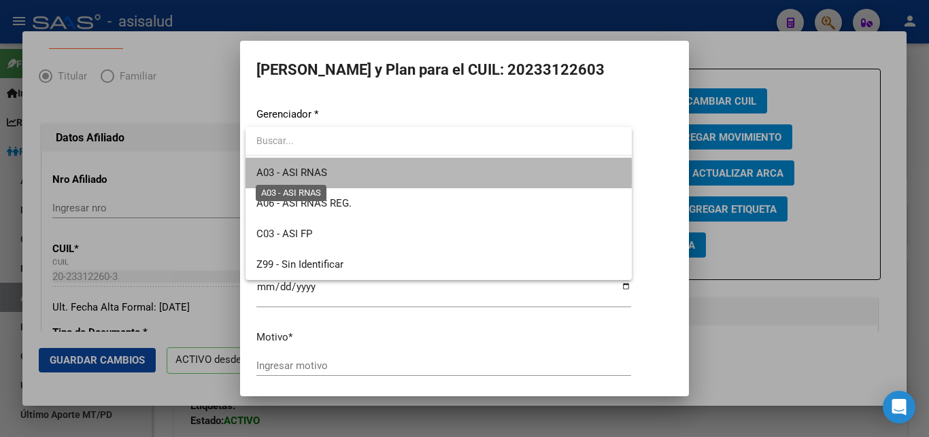
click at [302, 171] on span "A03 - ASI RNAS" at bounding box center [291, 173] width 71 height 12
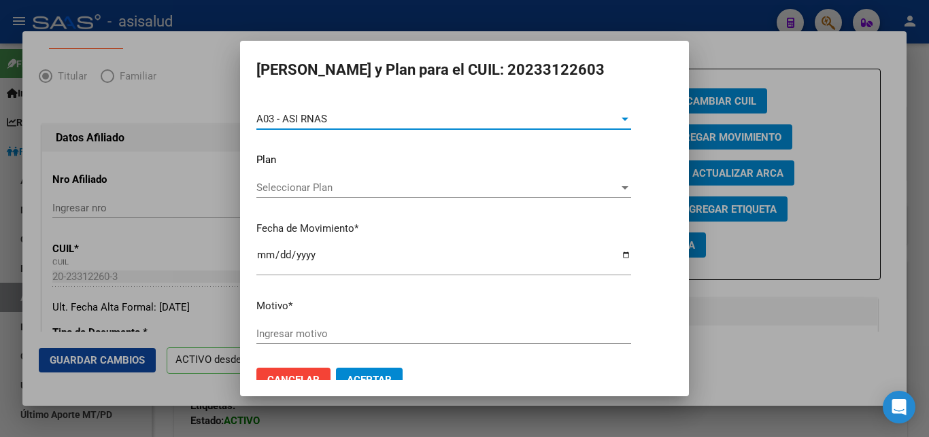
scroll to position [38, 0]
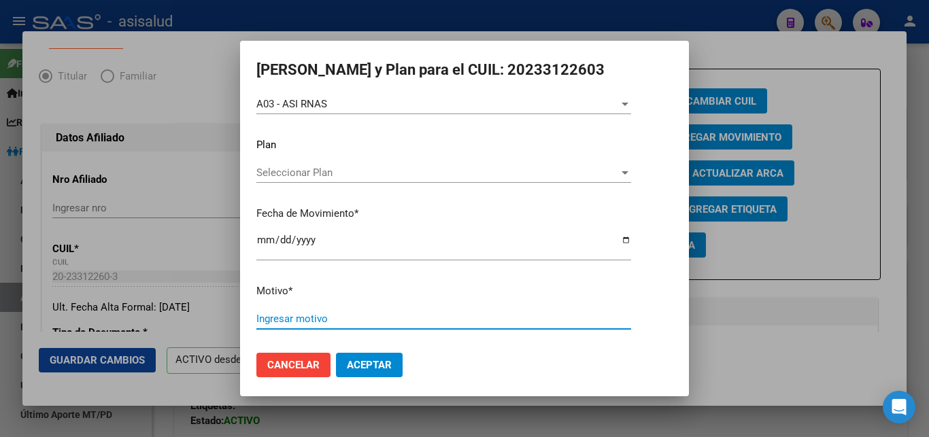
click at [290, 313] on input "Ingresar motivo" at bounding box center [443, 319] width 375 height 12
drag, startPoint x: 304, startPoint y: 309, endPoint x: 354, endPoint y: 299, distance: 51.4
click at [306, 313] on input "Ingresar motivo" at bounding box center [443, 319] width 375 height 12
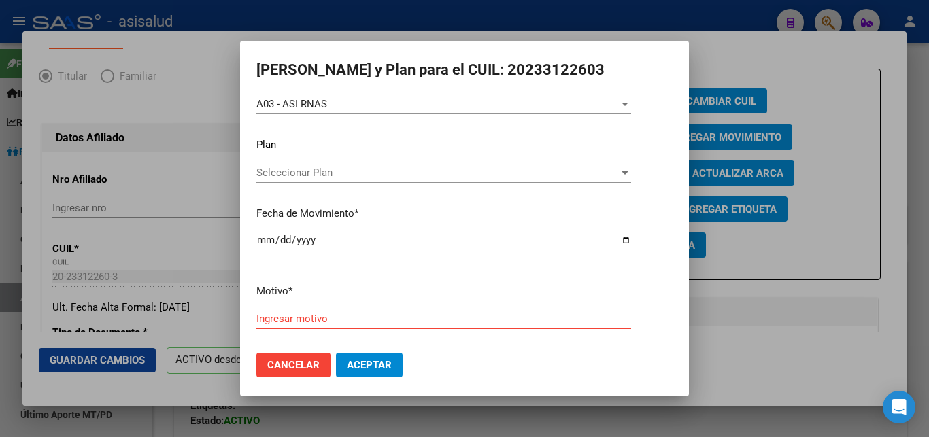
click at [354, 299] on div "Gerenciador * A03 - ASI RNAS Seleccionar Gerenciador Plan Seleccionar Plan Sele…" at bounding box center [464, 206] width 416 height 274
click at [433, 290] on p "Motivo *" at bounding box center [464, 292] width 416 height 16
click at [790, 50] on div at bounding box center [464, 218] width 929 height 437
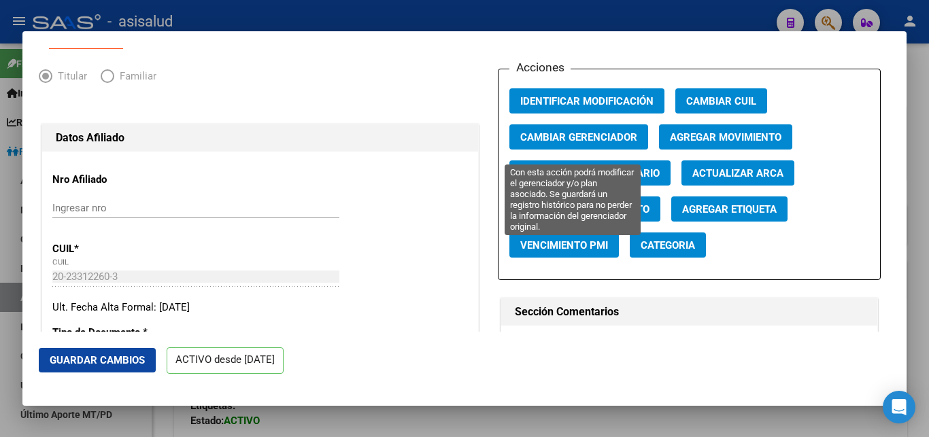
click at [573, 144] on span "Cambiar Gerenciador" at bounding box center [578, 137] width 117 height 12
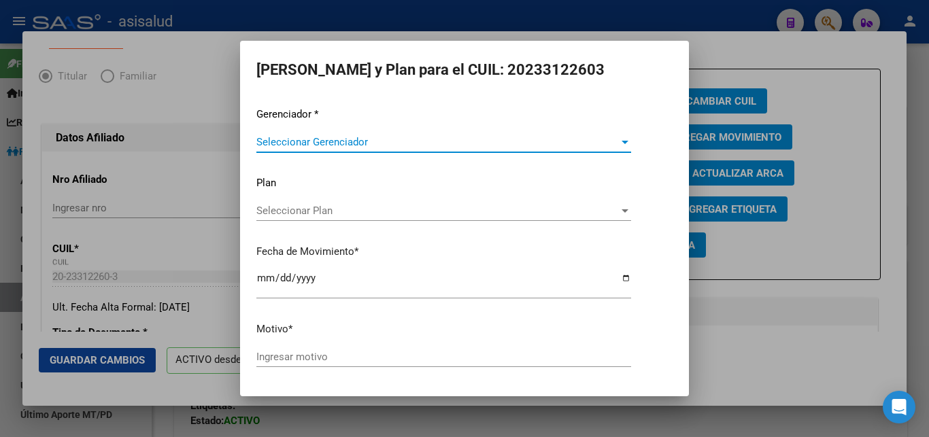
click at [622, 141] on div at bounding box center [625, 142] width 7 height 3
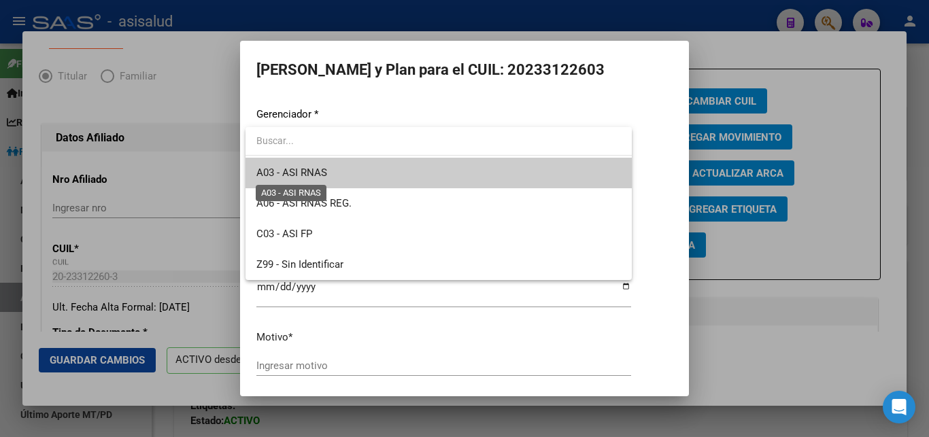
click at [299, 169] on span "A03 - ASI RNAS" at bounding box center [291, 173] width 71 height 12
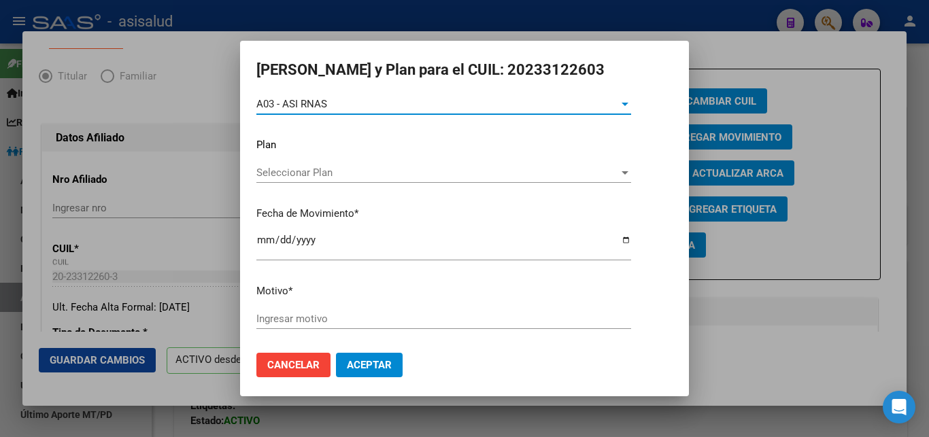
click at [376, 359] on span "Aceptar" at bounding box center [369, 365] width 45 height 12
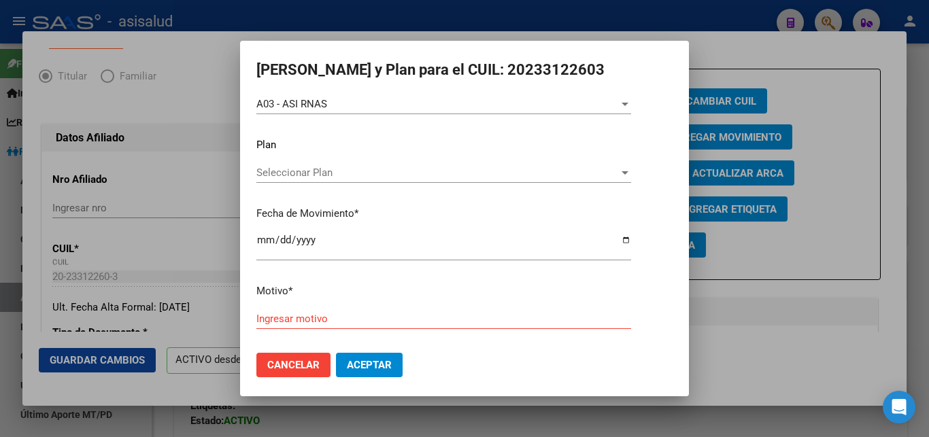
click at [369, 359] on span "Aceptar" at bounding box center [369, 365] width 45 height 12
click at [431, 300] on div "Gerenciador * A03 - ASI RNAS Seleccionar Gerenciador Plan Seleccionar Plan Sele…" at bounding box center [464, 206] width 416 height 274
click at [286, 313] on input "Ingresar motivo" at bounding box center [443, 319] width 375 height 12
click at [360, 359] on span "Aceptar" at bounding box center [369, 365] width 45 height 12
click at [362, 359] on span "Aceptar" at bounding box center [369, 365] width 45 height 12
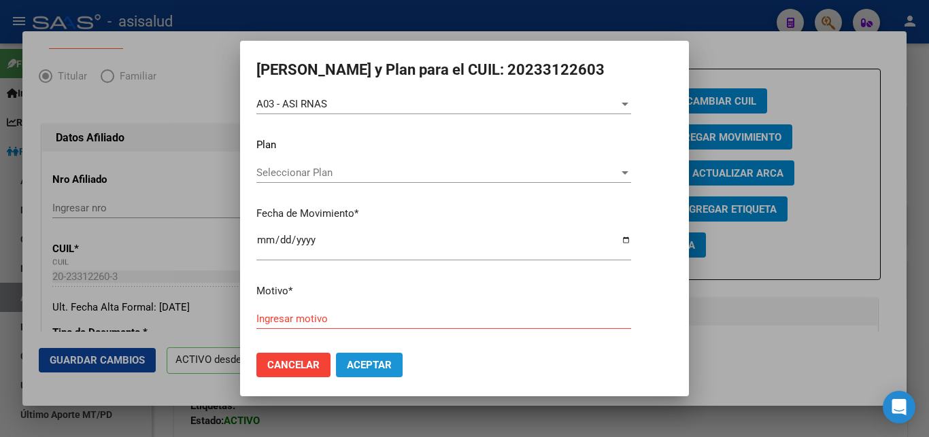
click at [362, 359] on span "Aceptar" at bounding box center [369, 365] width 45 height 12
click at [619, 168] on div at bounding box center [625, 172] width 12 height 11
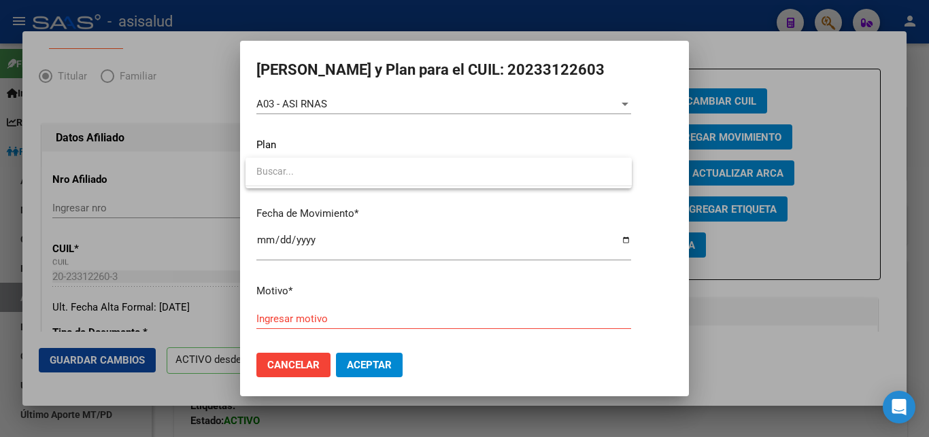
click at [610, 168] on input "dropdown search" at bounding box center [439, 171] width 386 height 29
click at [452, 229] on div at bounding box center [464, 218] width 929 height 437
click at [326, 309] on div "Ingresar motivo" at bounding box center [443, 319] width 375 height 20
click at [299, 313] on input "Ingresar motivo" at bounding box center [443, 319] width 375 height 12
drag, startPoint x: 267, startPoint y: 310, endPoint x: 271, endPoint y: 303, distance: 8.5
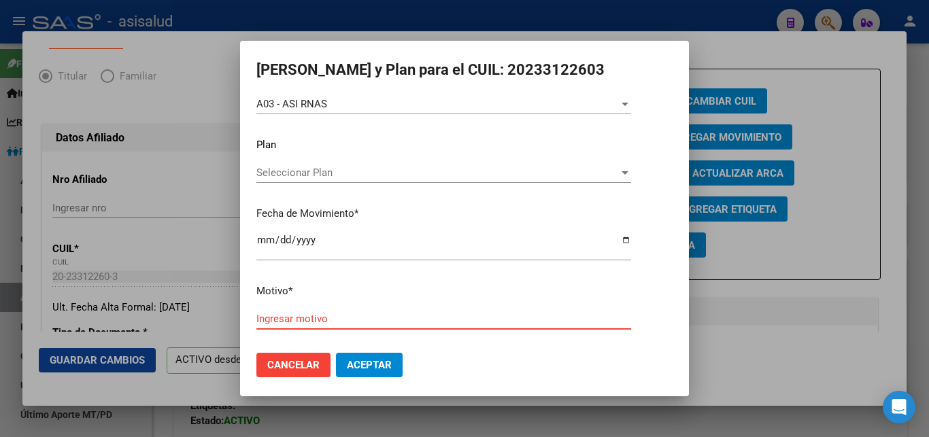
click at [267, 313] on input "Ingresar motivo" at bounding box center [443, 319] width 375 height 12
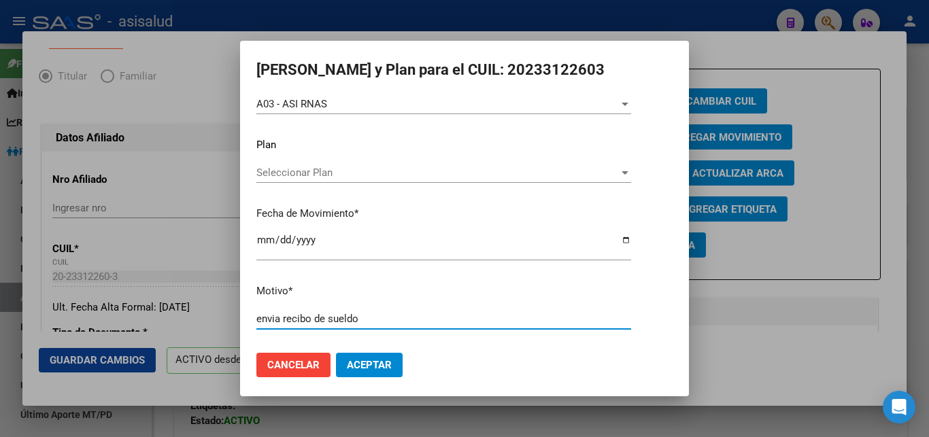
type input "envia recibo [PERSON_NAME]"
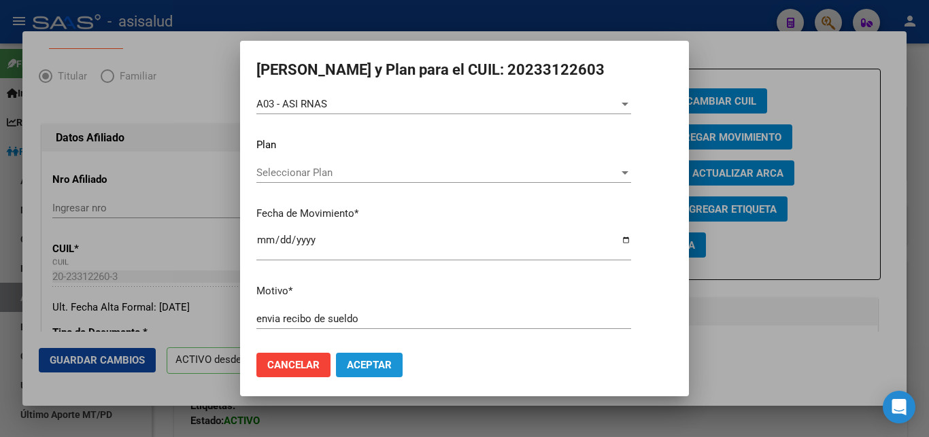
click at [371, 359] on span "Aceptar" at bounding box center [369, 365] width 45 height 12
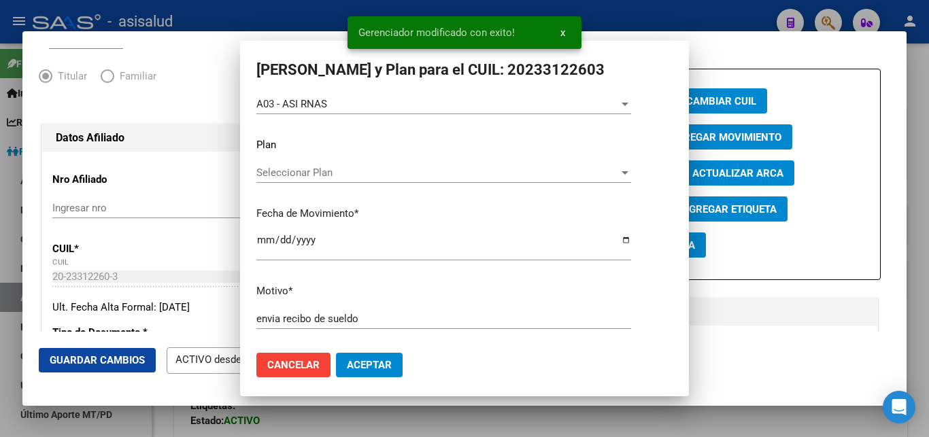
scroll to position [0, 0]
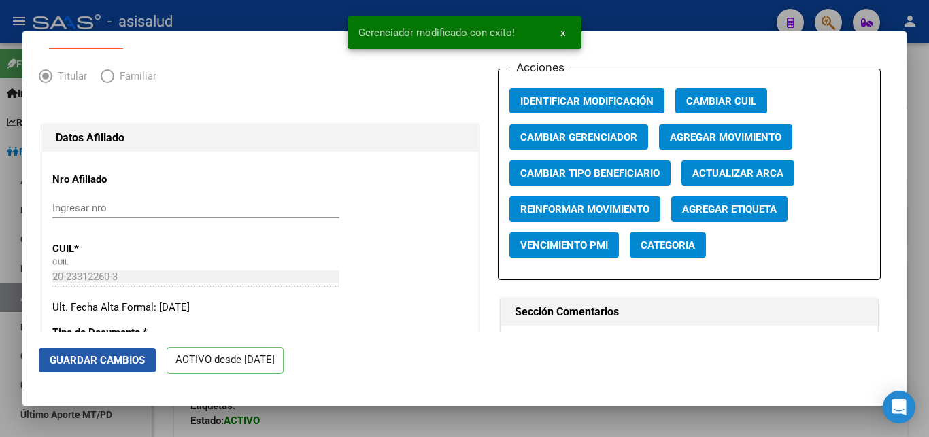
click at [88, 360] on span "Guardar Cambios" at bounding box center [97, 360] width 95 height 12
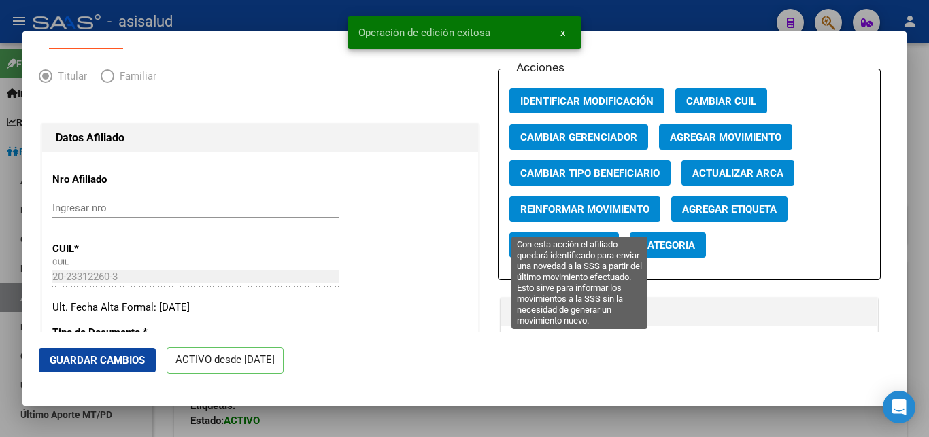
click at [570, 216] on span "Reinformar Movimiento" at bounding box center [584, 209] width 129 height 12
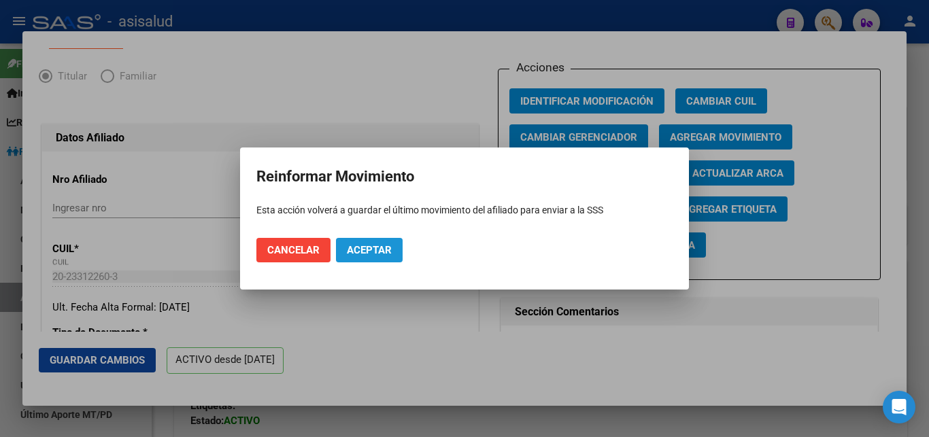
click at [370, 251] on span "Aceptar" at bounding box center [369, 250] width 45 height 12
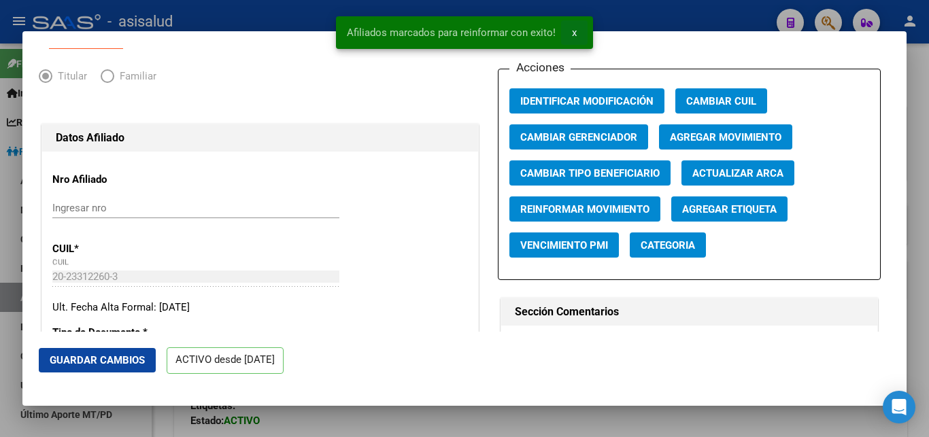
click at [569, 29] on button "x" at bounding box center [574, 32] width 27 height 24
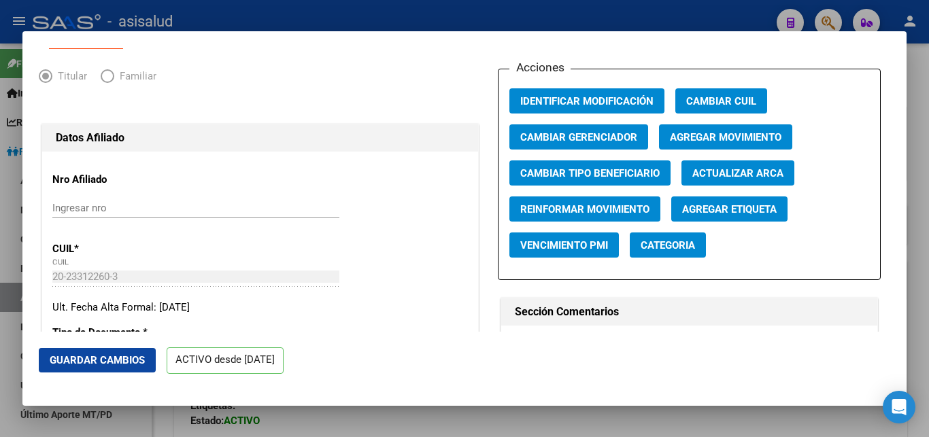
click at [919, 113] on div at bounding box center [464, 218] width 929 height 437
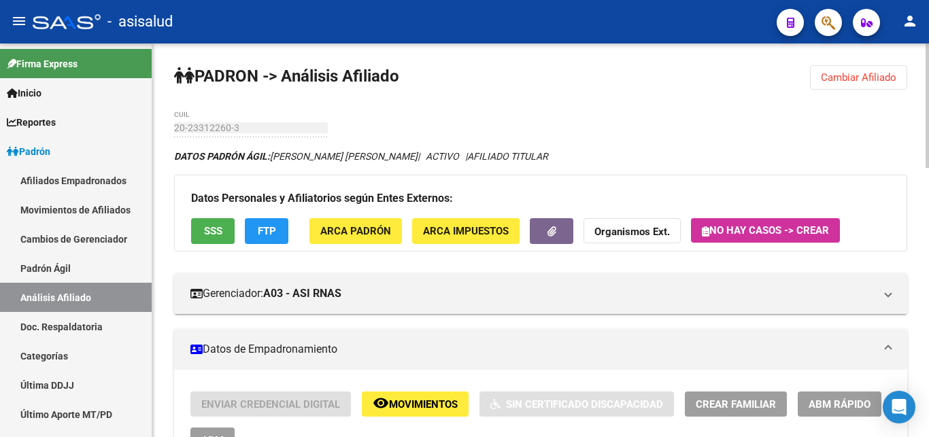
scroll to position [277, 0]
